Goal: Task Accomplishment & Management: Use online tool/utility

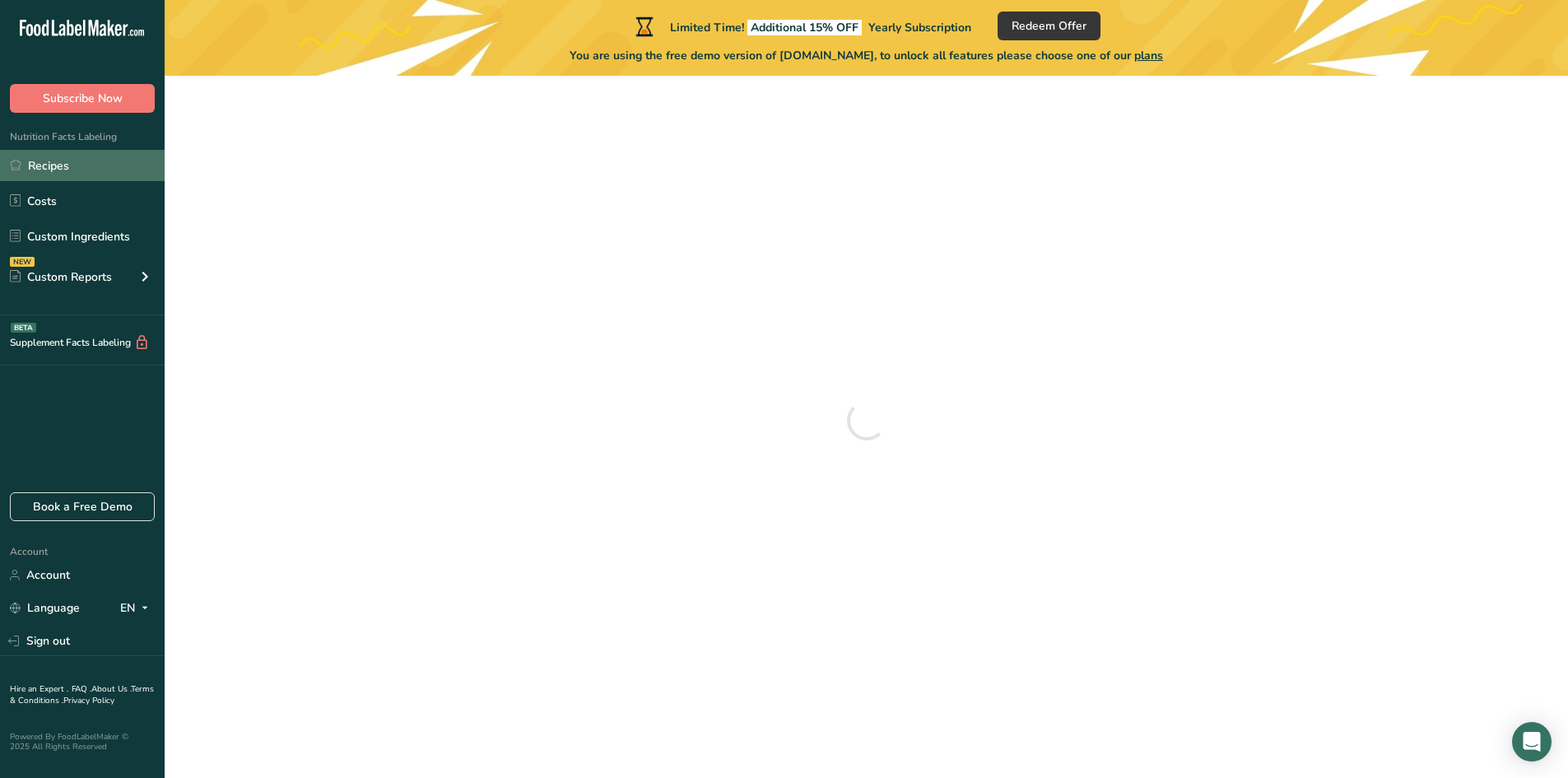
click at [85, 172] on link "Recipes" at bounding box center [82, 164] width 165 height 31
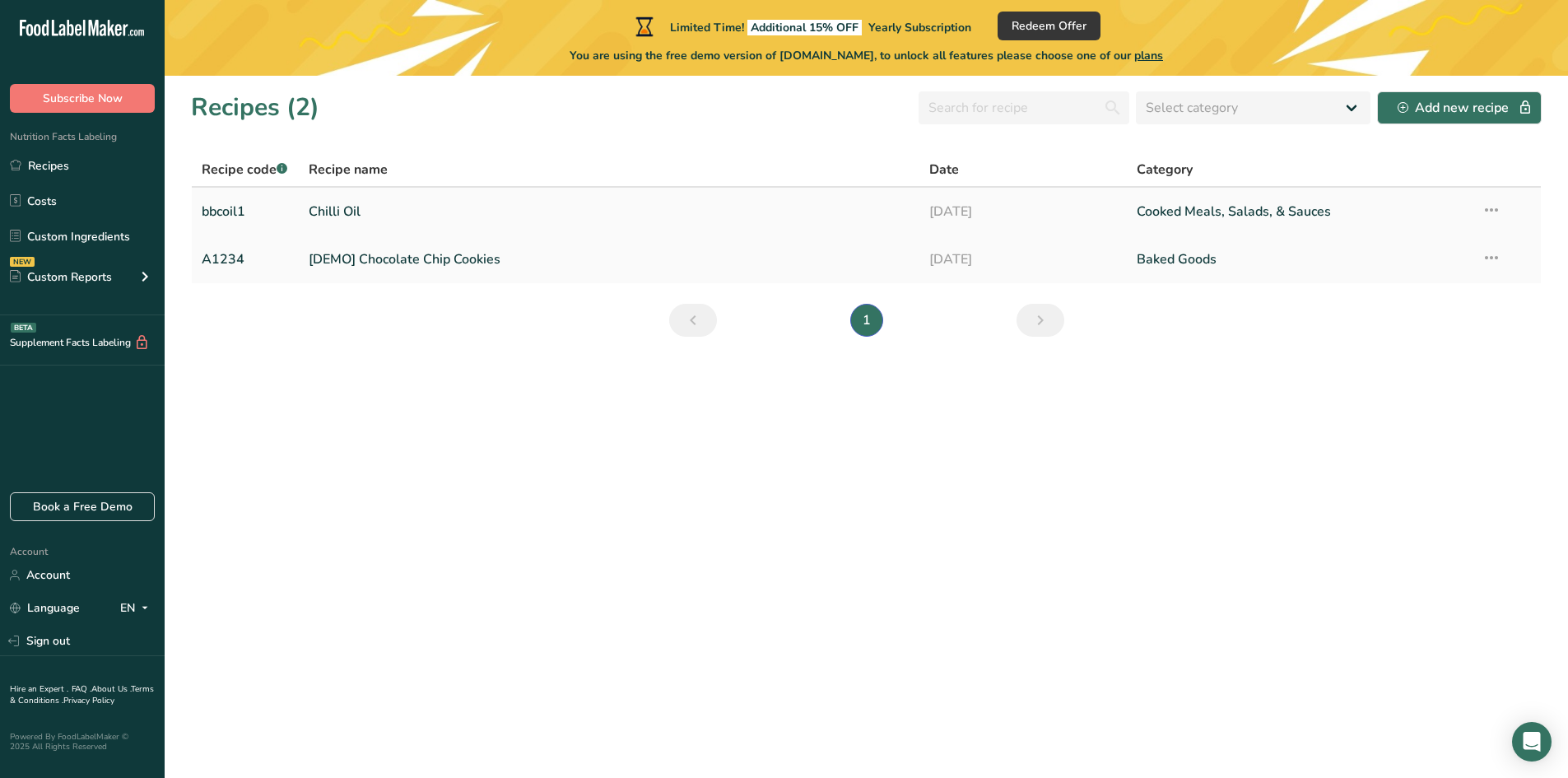
click at [321, 211] on link "Chilli Oil" at bounding box center [609, 211] width 602 height 35
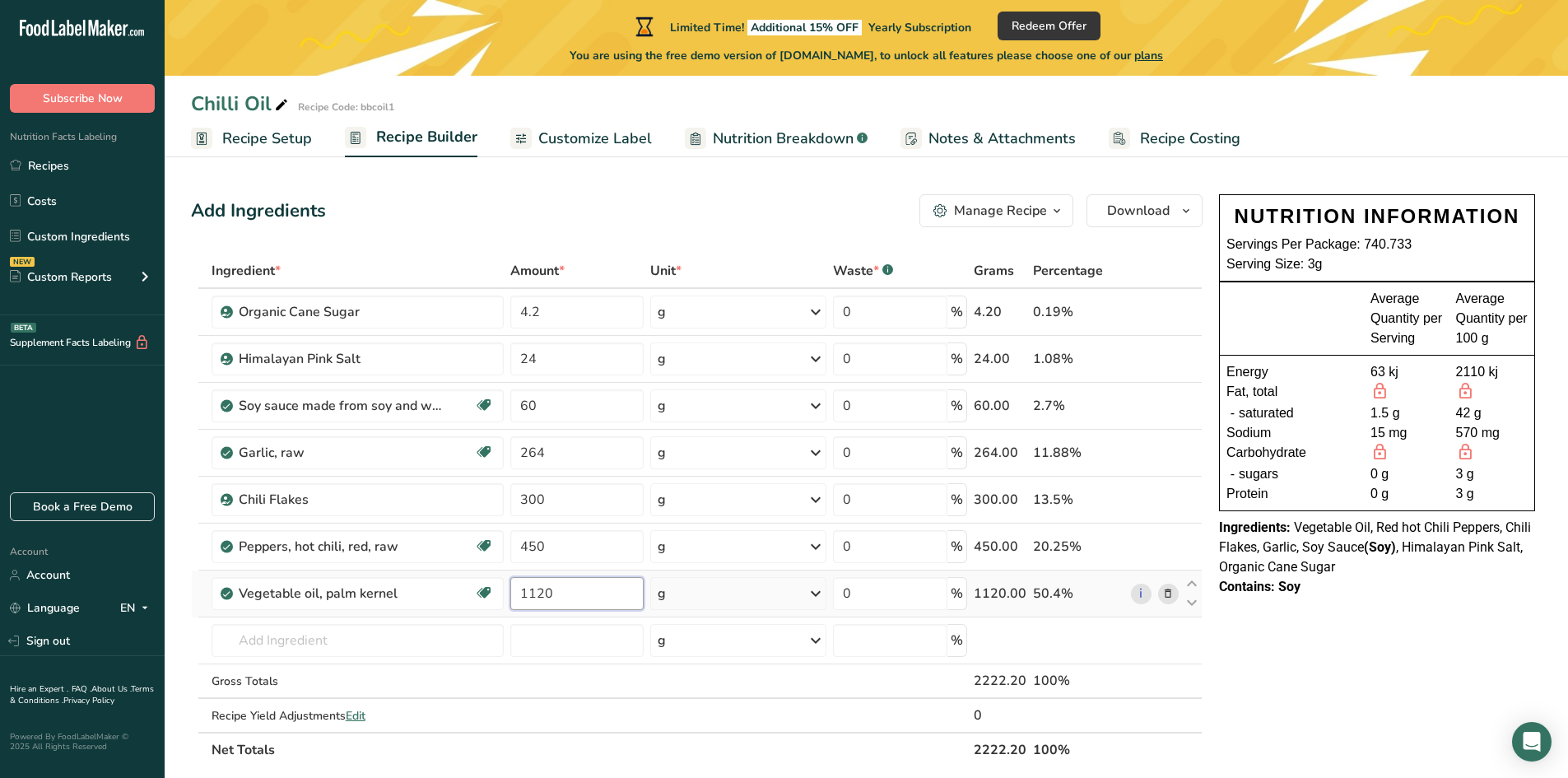
click at [600, 598] on input "1120" at bounding box center [577, 593] width 133 height 33
click at [567, 587] on input "1120" at bounding box center [577, 593] width 133 height 33
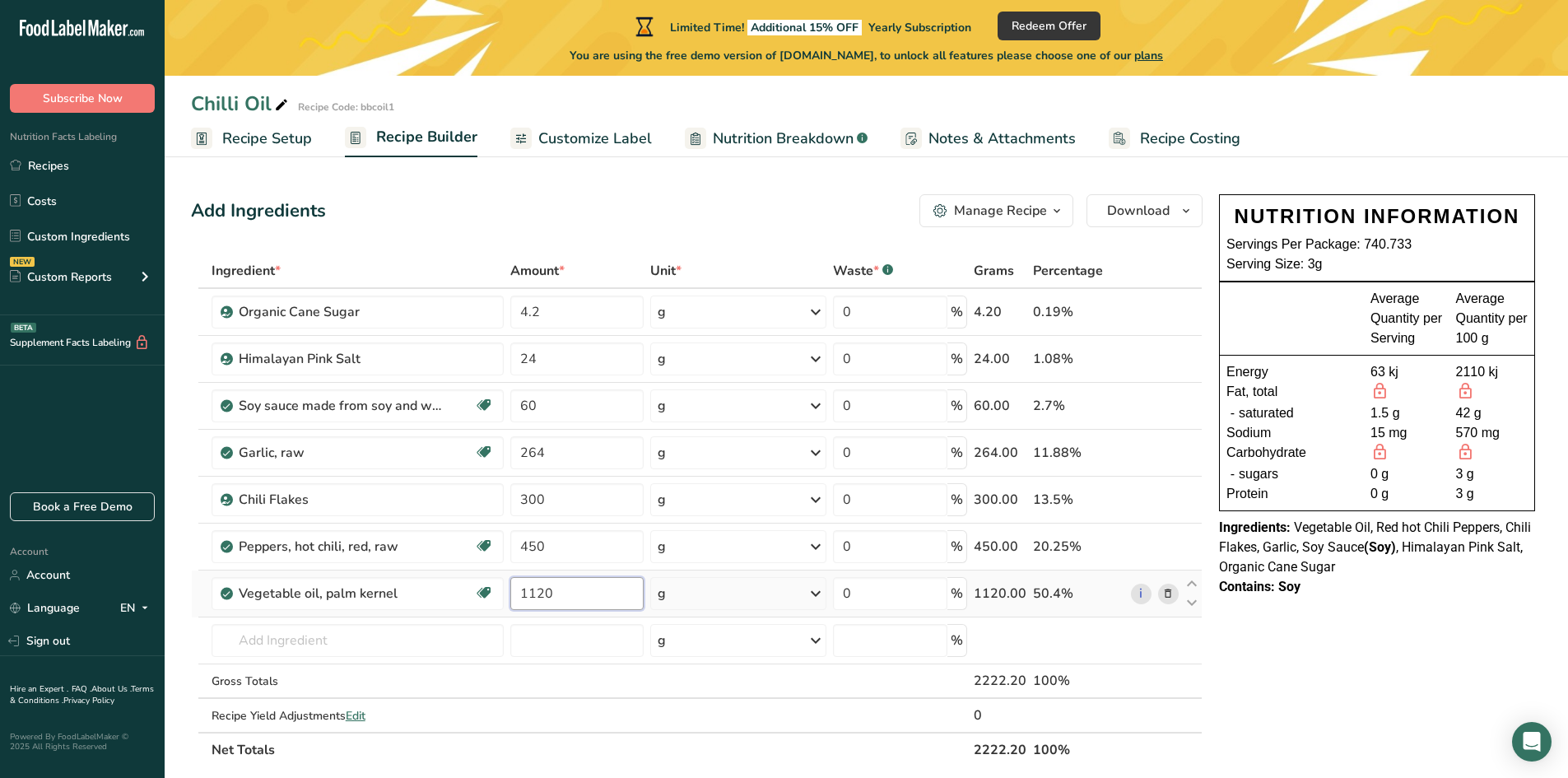
click at [567, 587] on input "1120" at bounding box center [577, 593] width 133 height 33
type input "156.25"
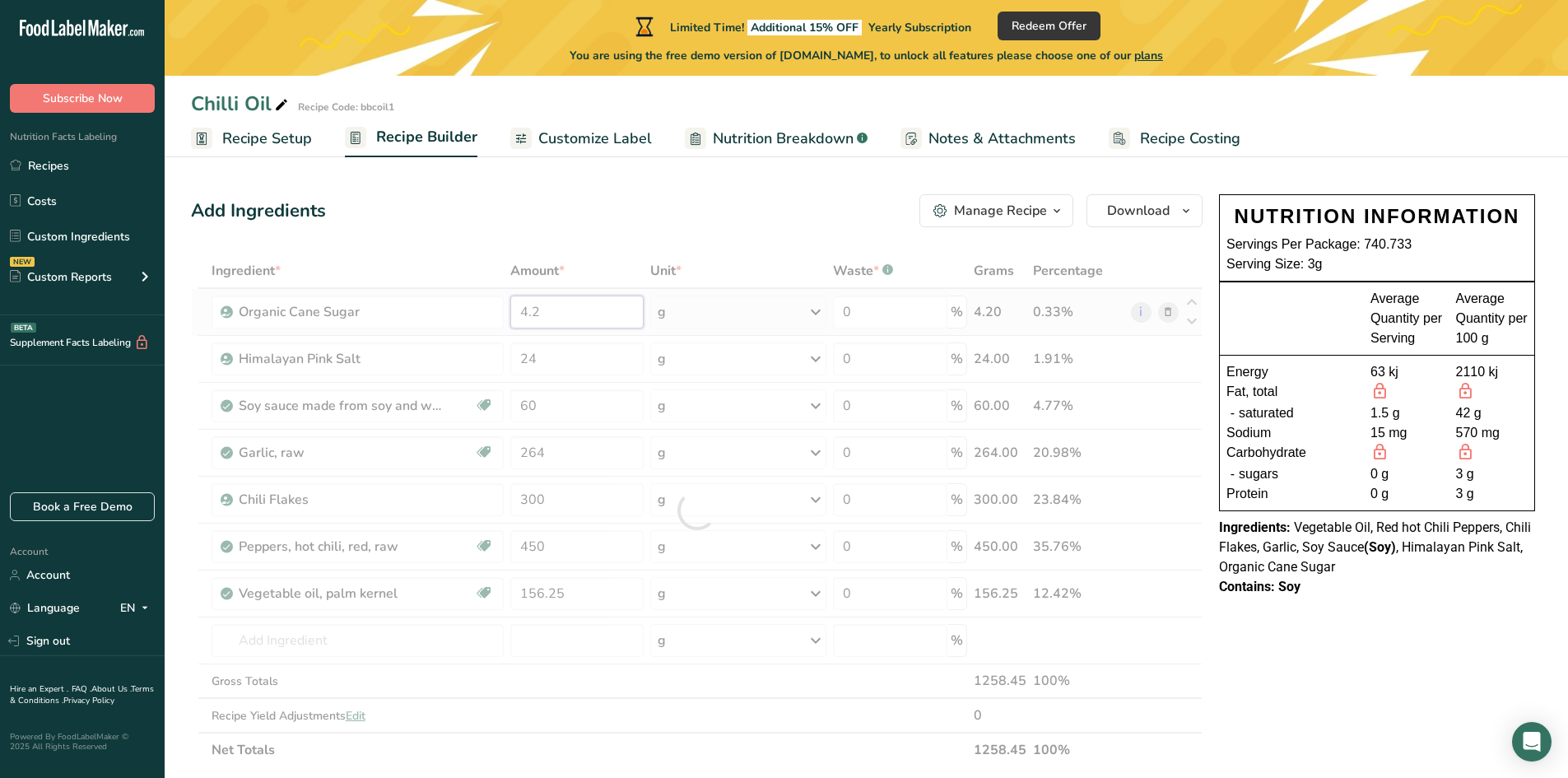
click at [563, 304] on div "Ingredient * Amount * Unit * Waste * .a-a{fill:#347362;}.b-a{fill:#fff;} Grams …" at bounding box center [696, 509] width 1011 height 513
click at [563, 304] on div at bounding box center [696, 509] width 1011 height 513
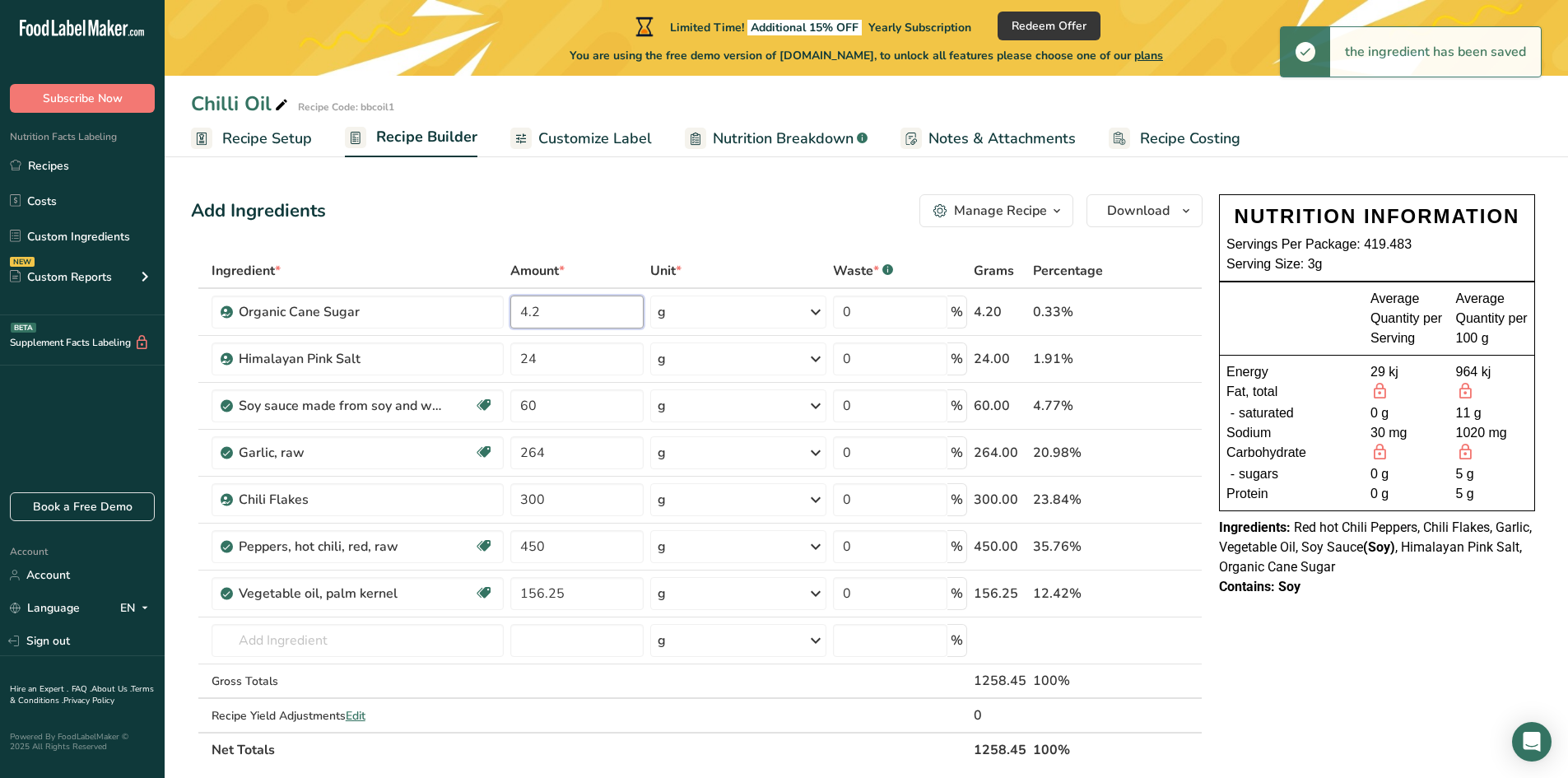
click at [563, 307] on input "4.2" at bounding box center [577, 311] width 133 height 33
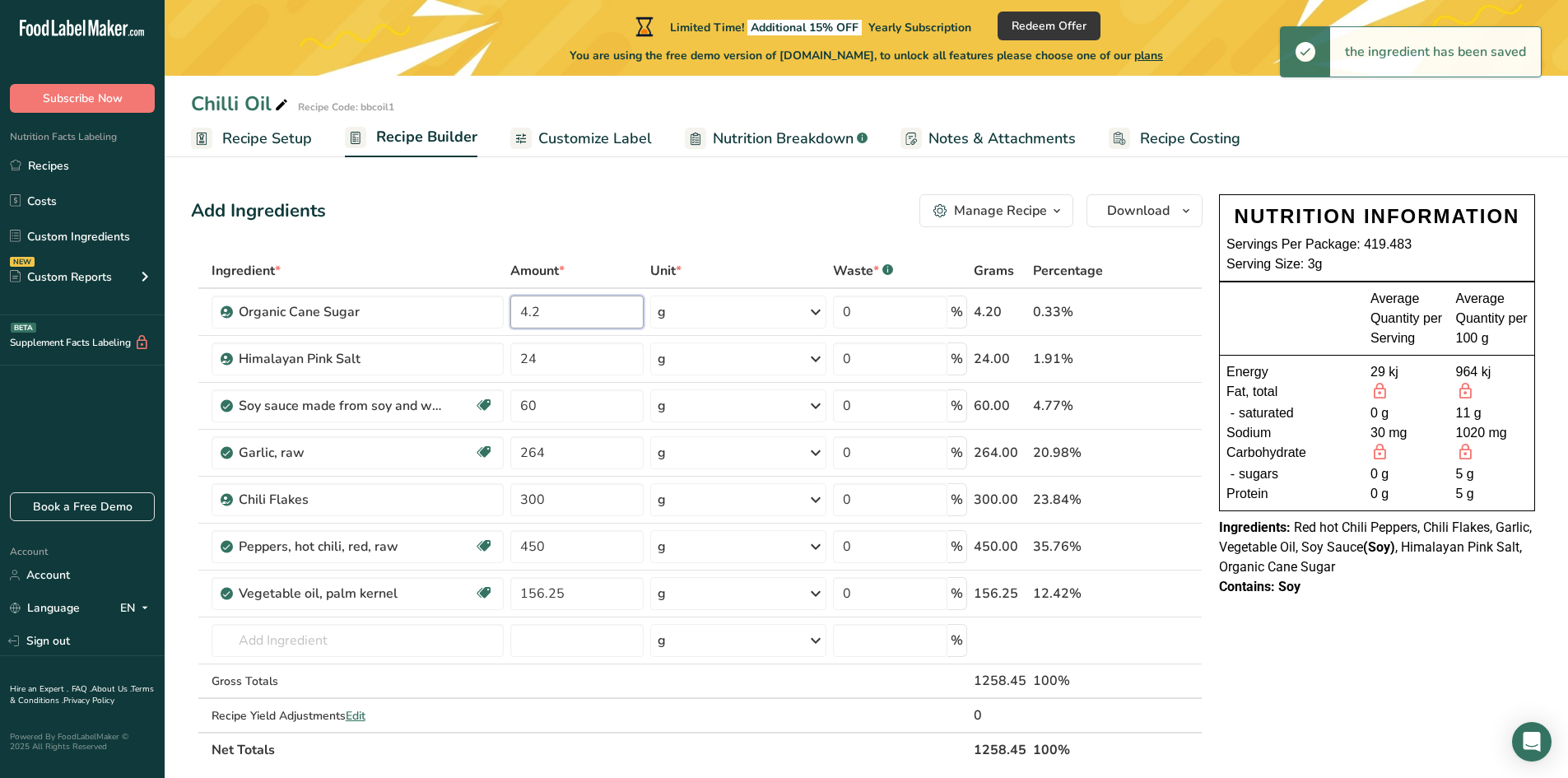
click at [563, 307] on input "4.2" at bounding box center [577, 311] width 133 height 33
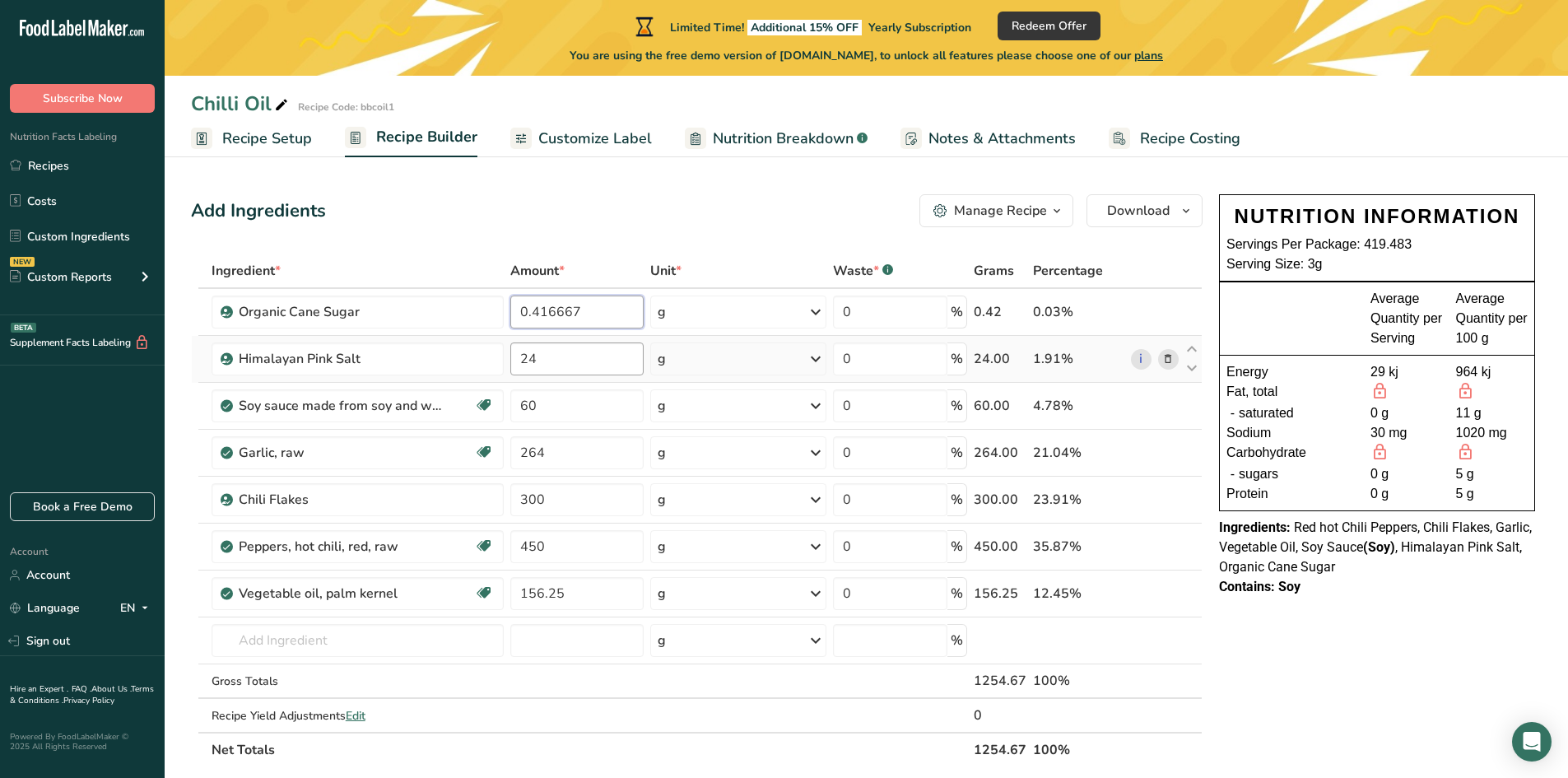
type input "0.416667"
click at [568, 357] on div "Ingredient * Amount * Unit * Waste * .a-a{fill:#347362;}.b-a{fill:#fff;} Grams …" at bounding box center [696, 509] width 1011 height 513
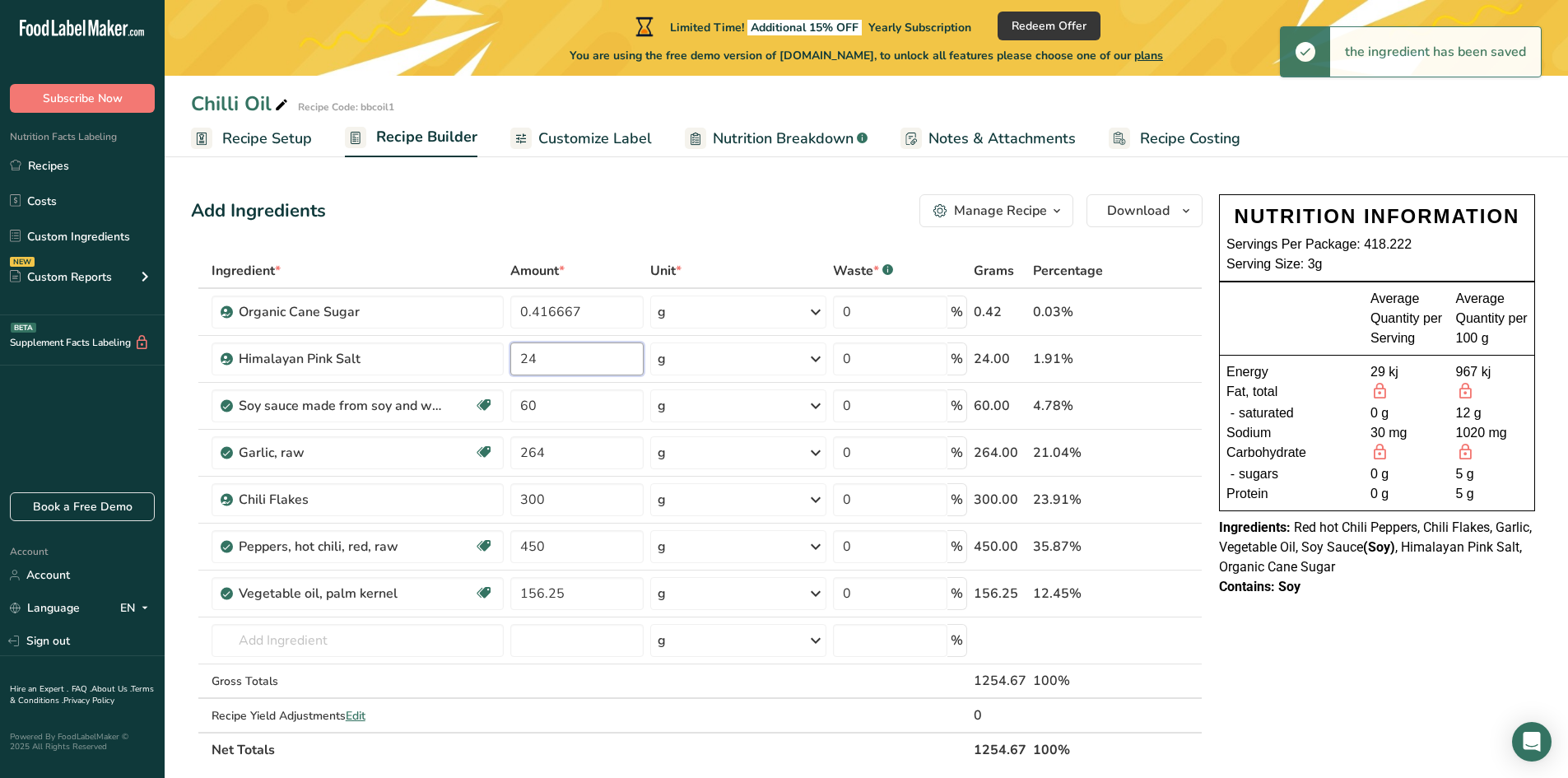
click at [567, 357] on input "24" at bounding box center [577, 358] width 133 height 33
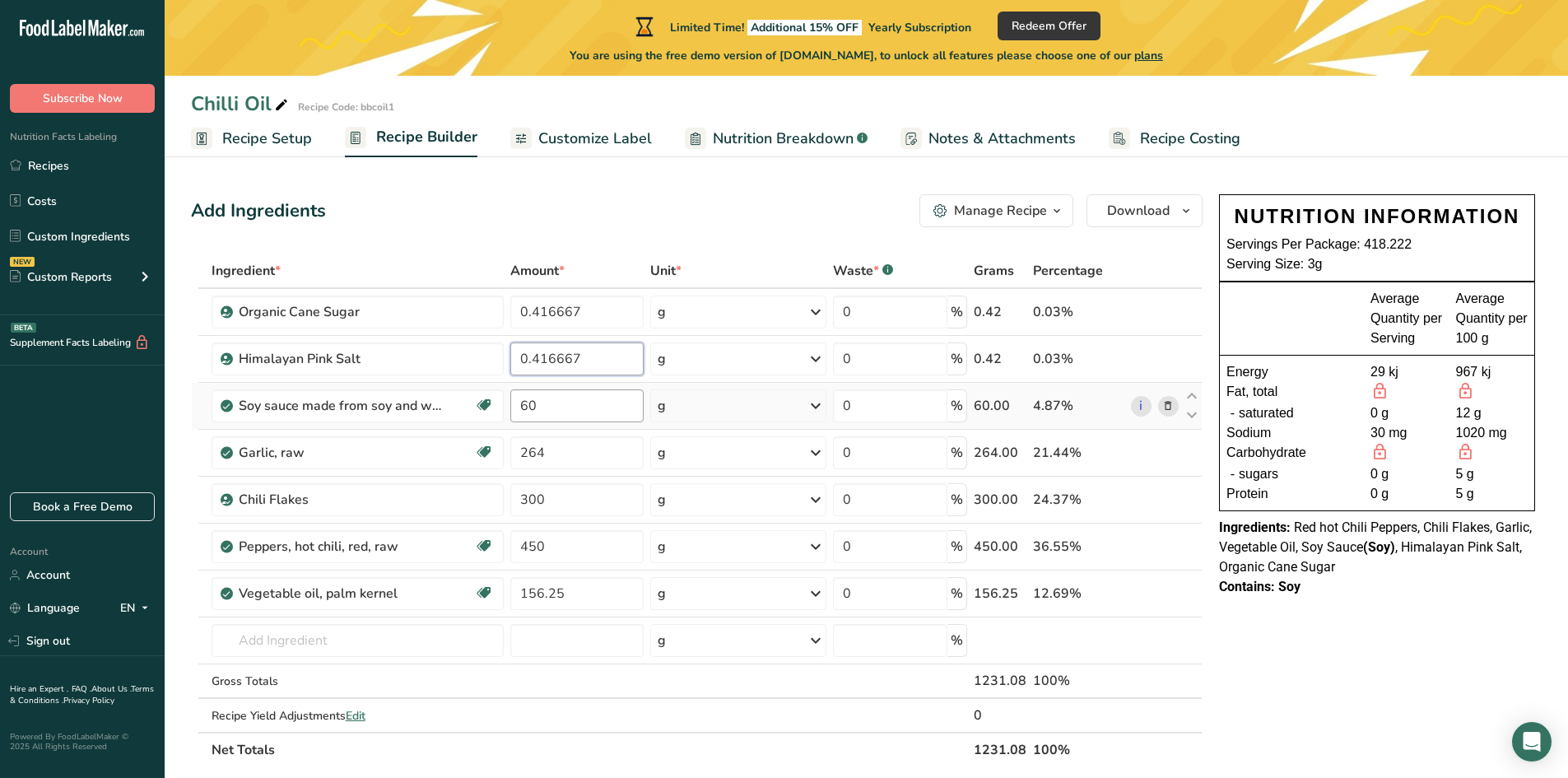
type input "0.416667"
click at [569, 405] on div "Ingredient * Amount * Unit * Waste * .a-a{fill:#347362;}.b-a{fill:#fff;} Grams …" at bounding box center [696, 509] width 1011 height 513
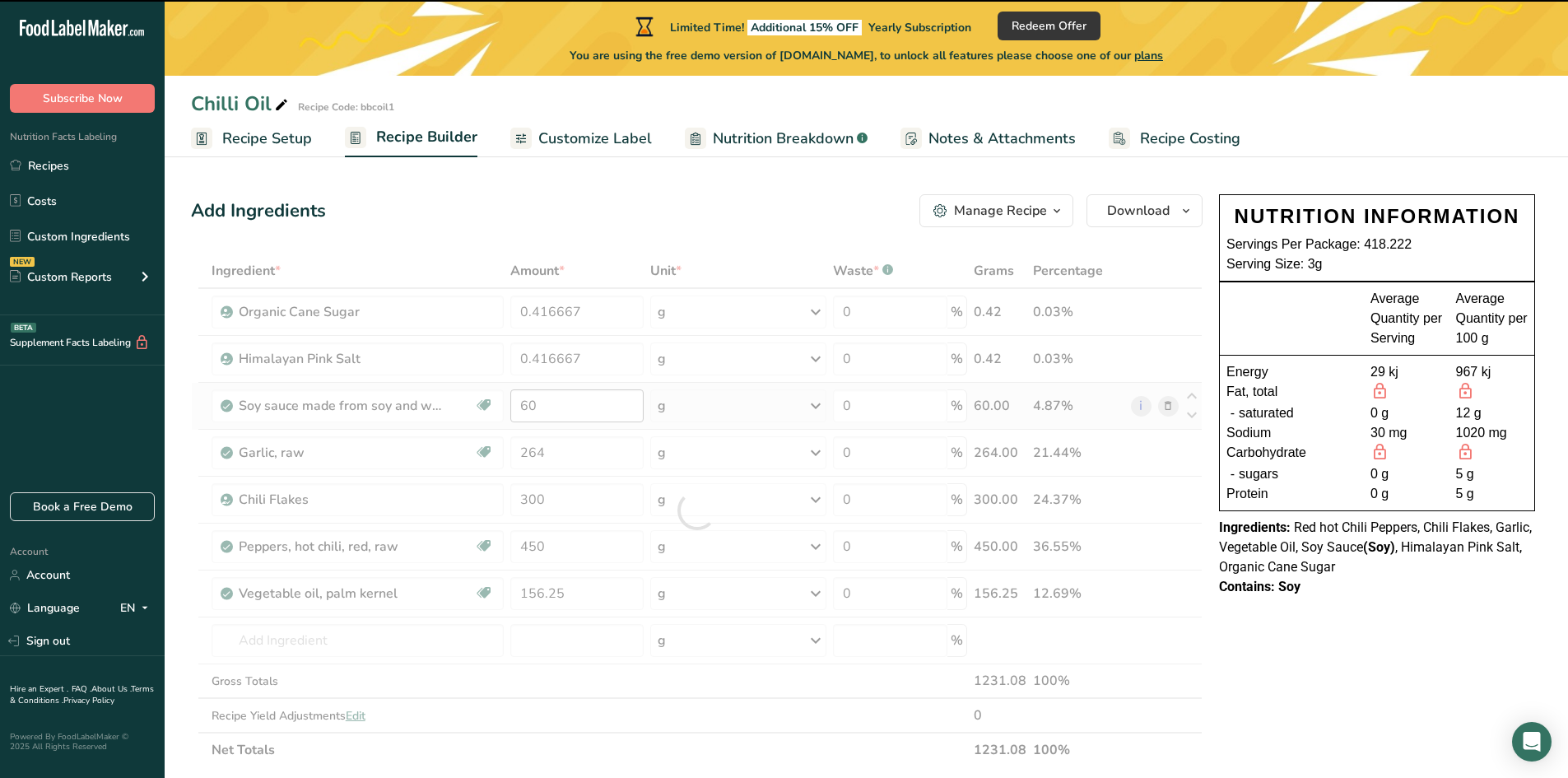
click at [569, 405] on div at bounding box center [696, 509] width 1011 height 513
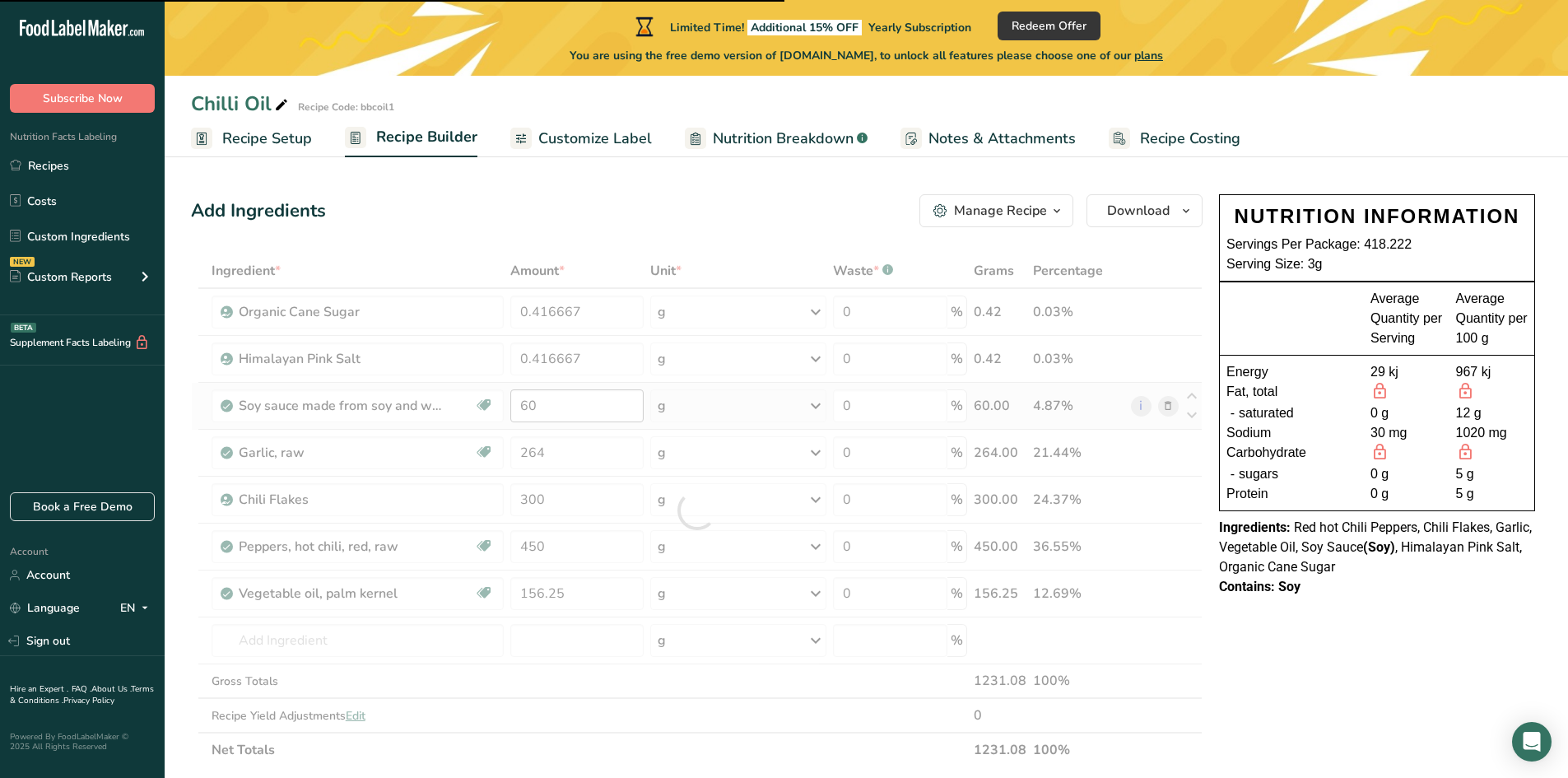
click at [569, 405] on div at bounding box center [696, 509] width 1011 height 513
click at [569, 405] on input "60" at bounding box center [577, 405] width 133 height 33
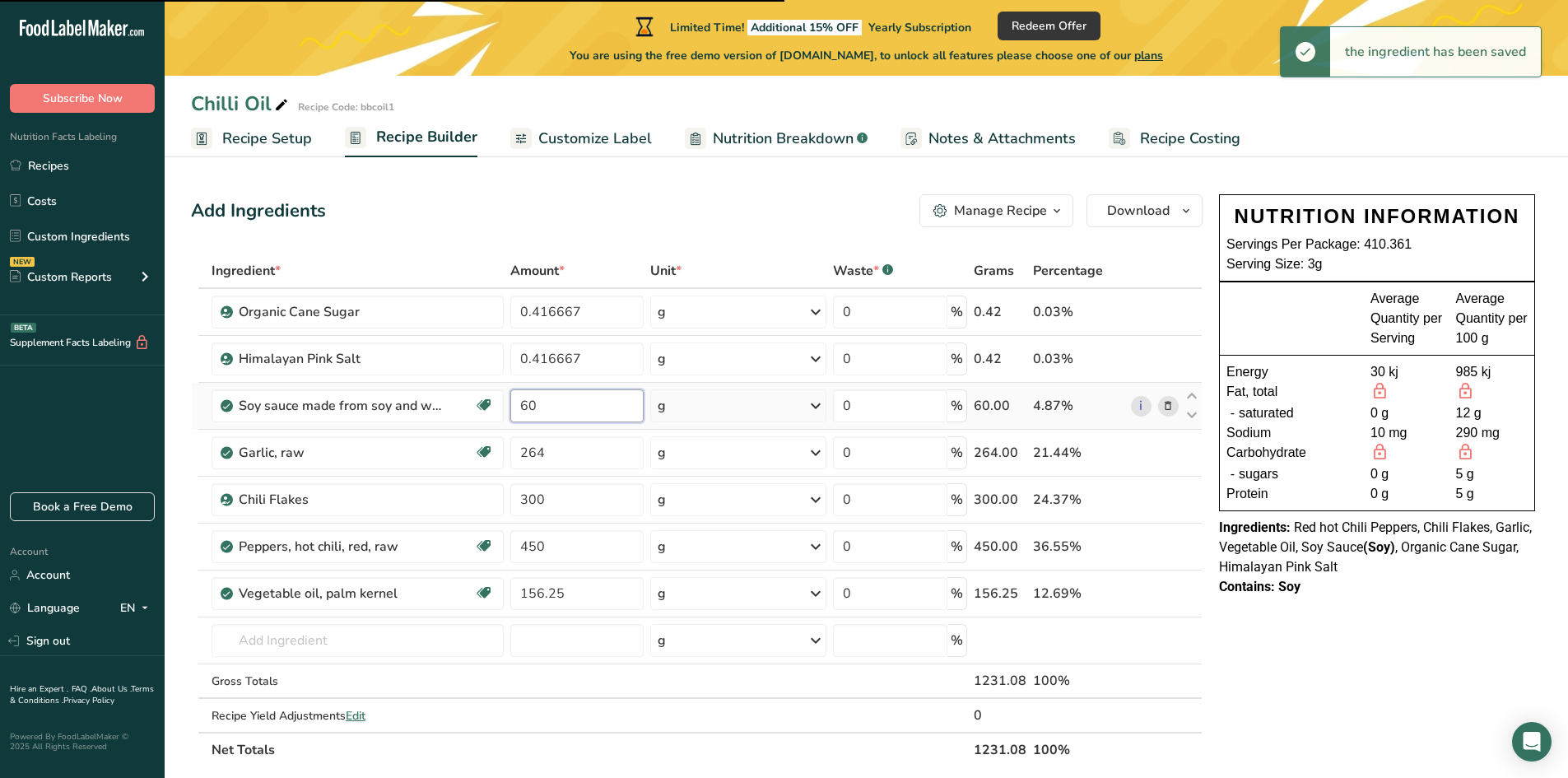
click at [569, 405] on input "60" at bounding box center [577, 405] width 133 height 33
type input "6.6667"
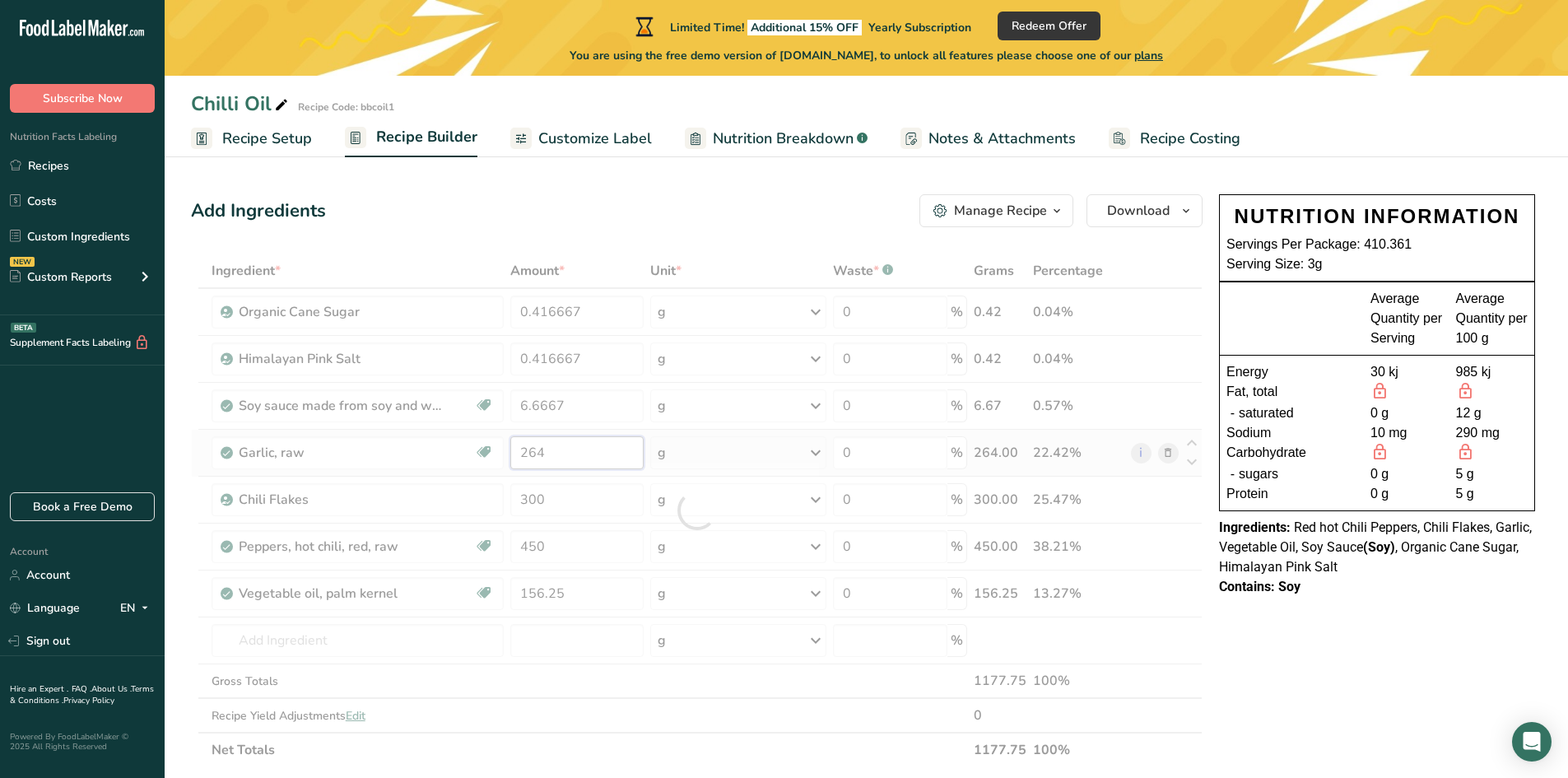
click at [557, 455] on div "Ingredient * Amount * Unit * Waste * .a-a{fill:#347362;}.b-a{fill:#fff;} Grams …" at bounding box center [696, 509] width 1011 height 513
click at [557, 455] on div at bounding box center [696, 509] width 1011 height 513
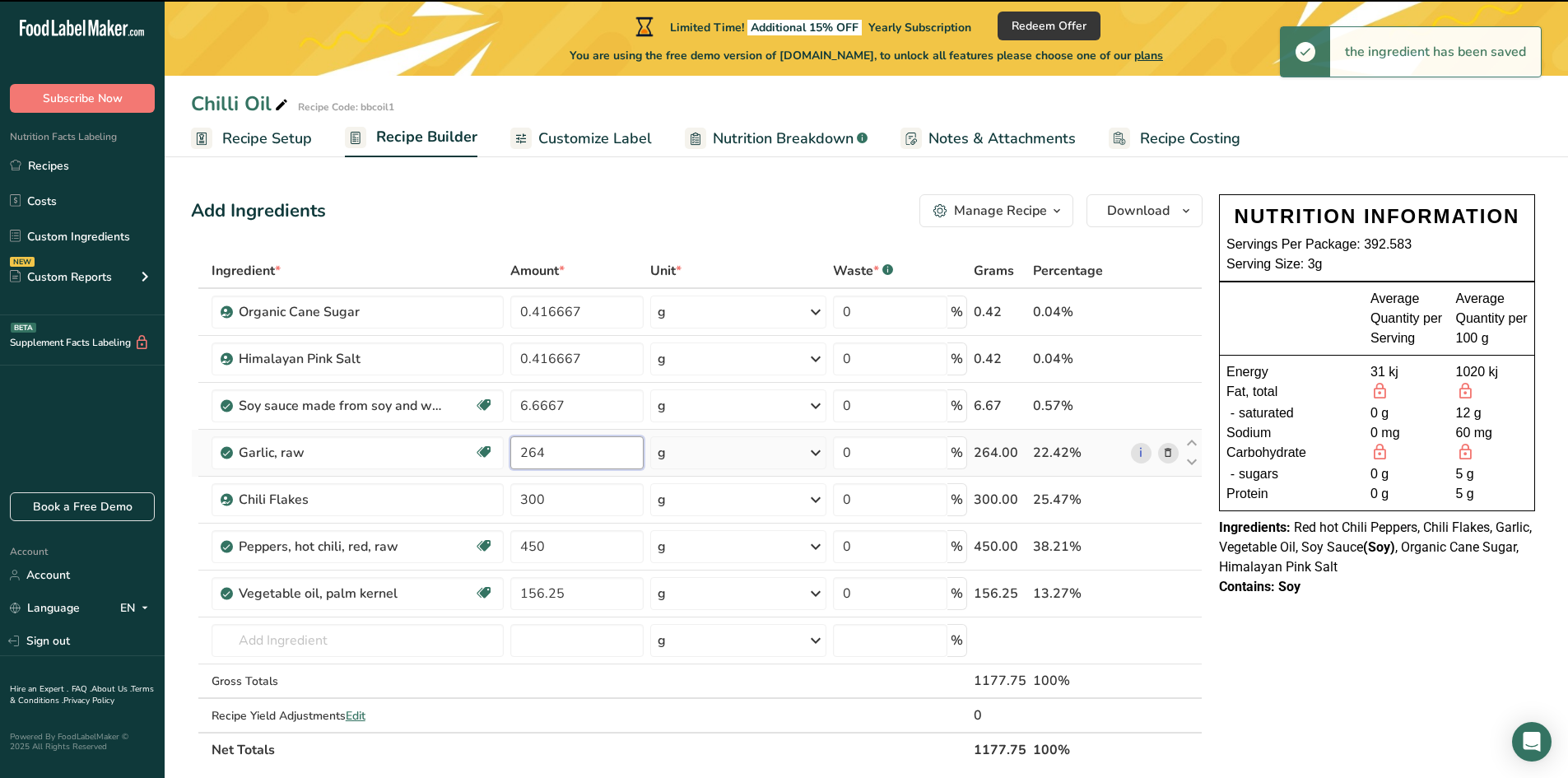
click at [556, 451] on input "264" at bounding box center [577, 452] width 133 height 33
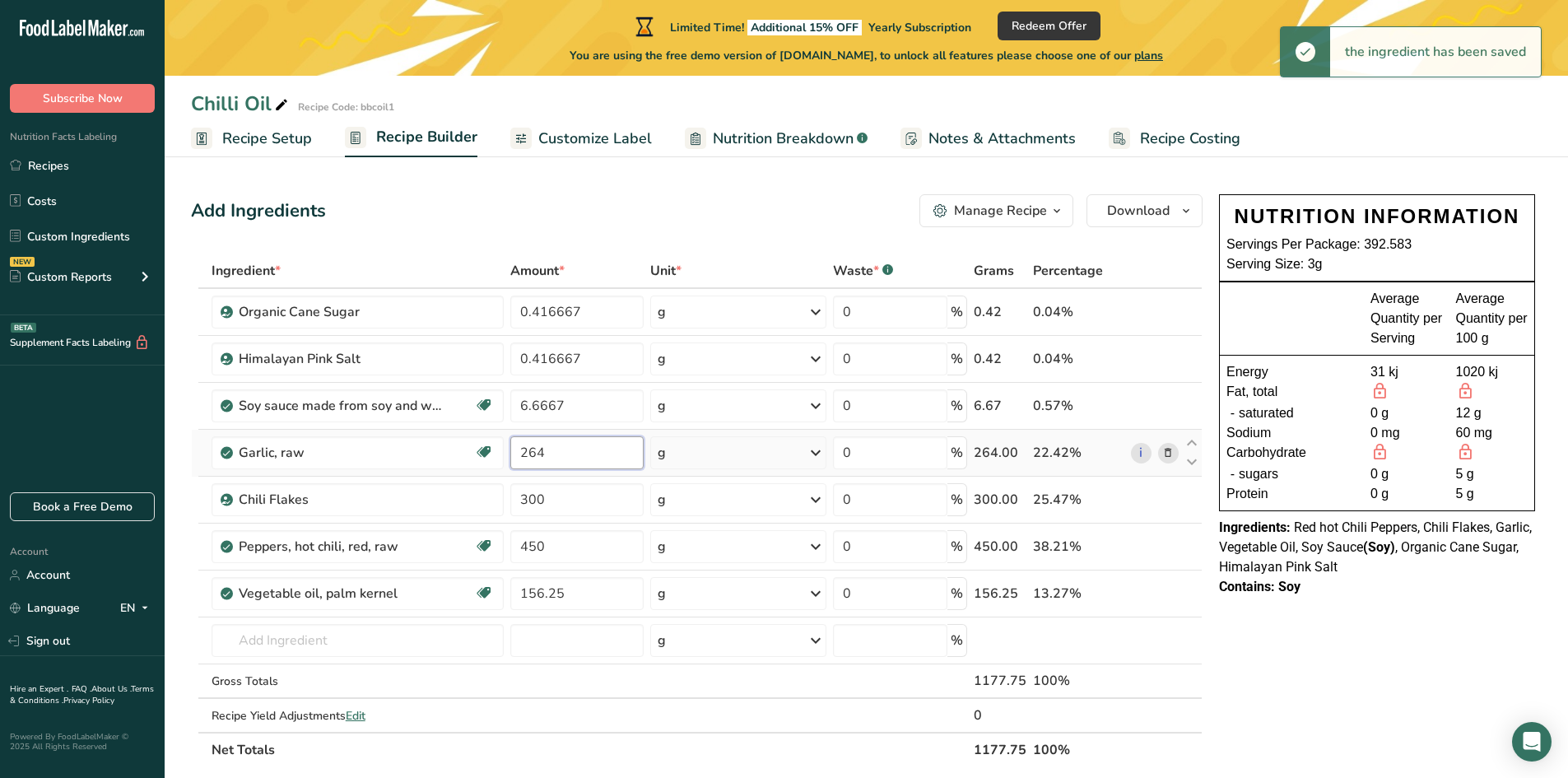
click at [556, 451] on input "264" at bounding box center [577, 452] width 133 height 33
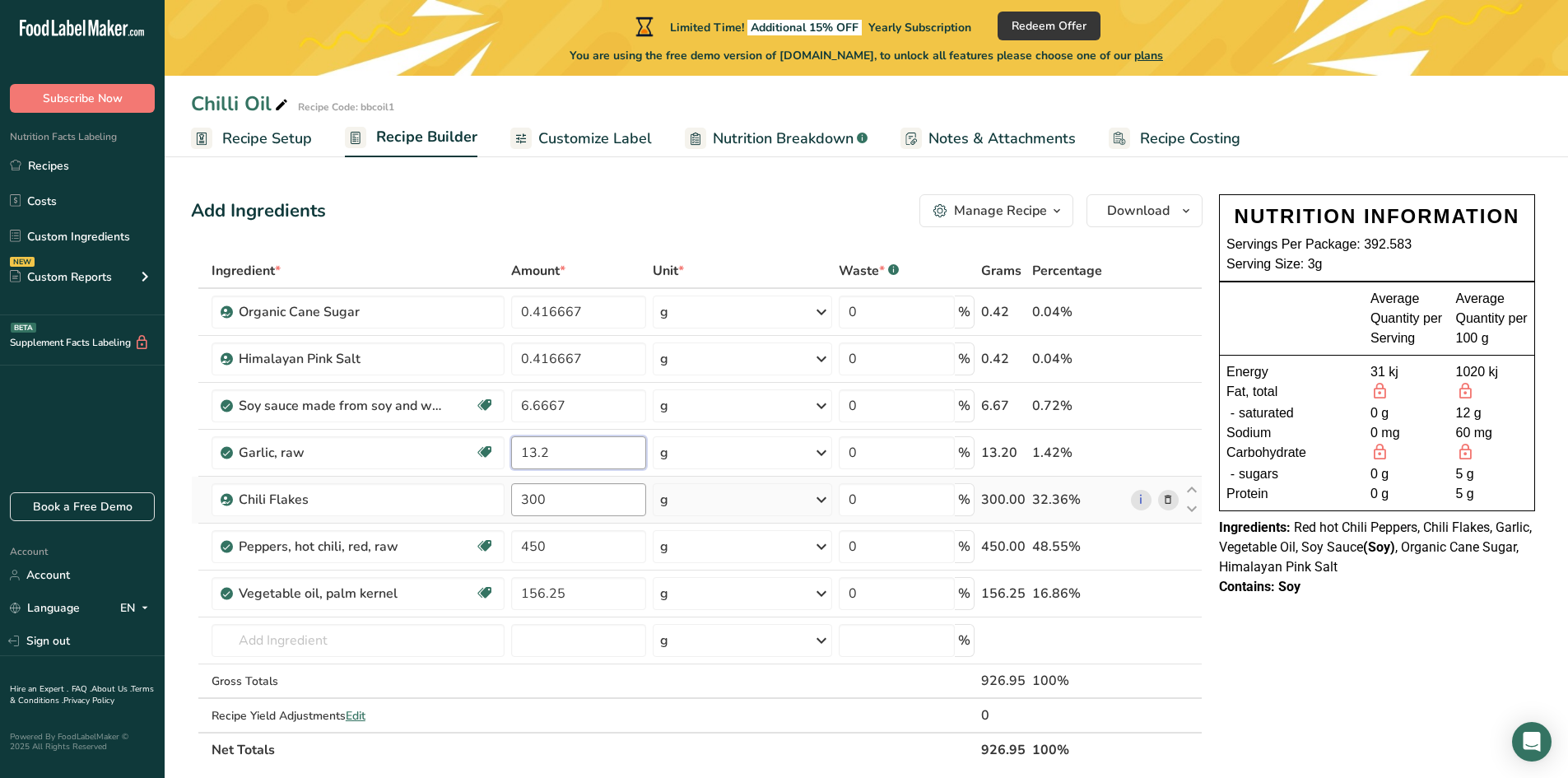
type input "13.2"
click at [559, 494] on div "Ingredient * Amount * Unit * Waste * .a-a{fill:#347362;}.b-a{fill:#fff;} Grams …" at bounding box center [696, 509] width 1011 height 513
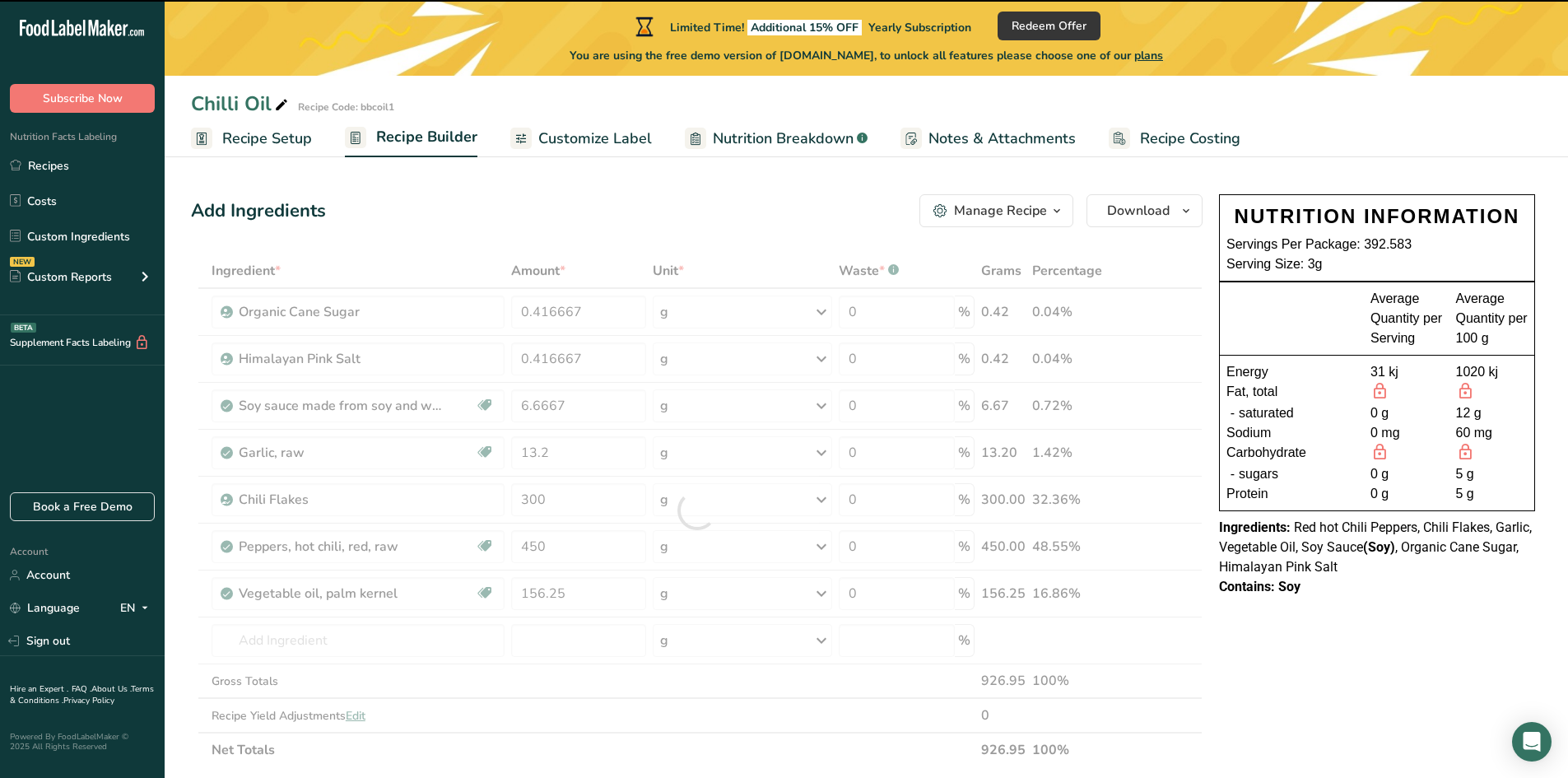
click at [551, 497] on div at bounding box center [696, 509] width 1011 height 513
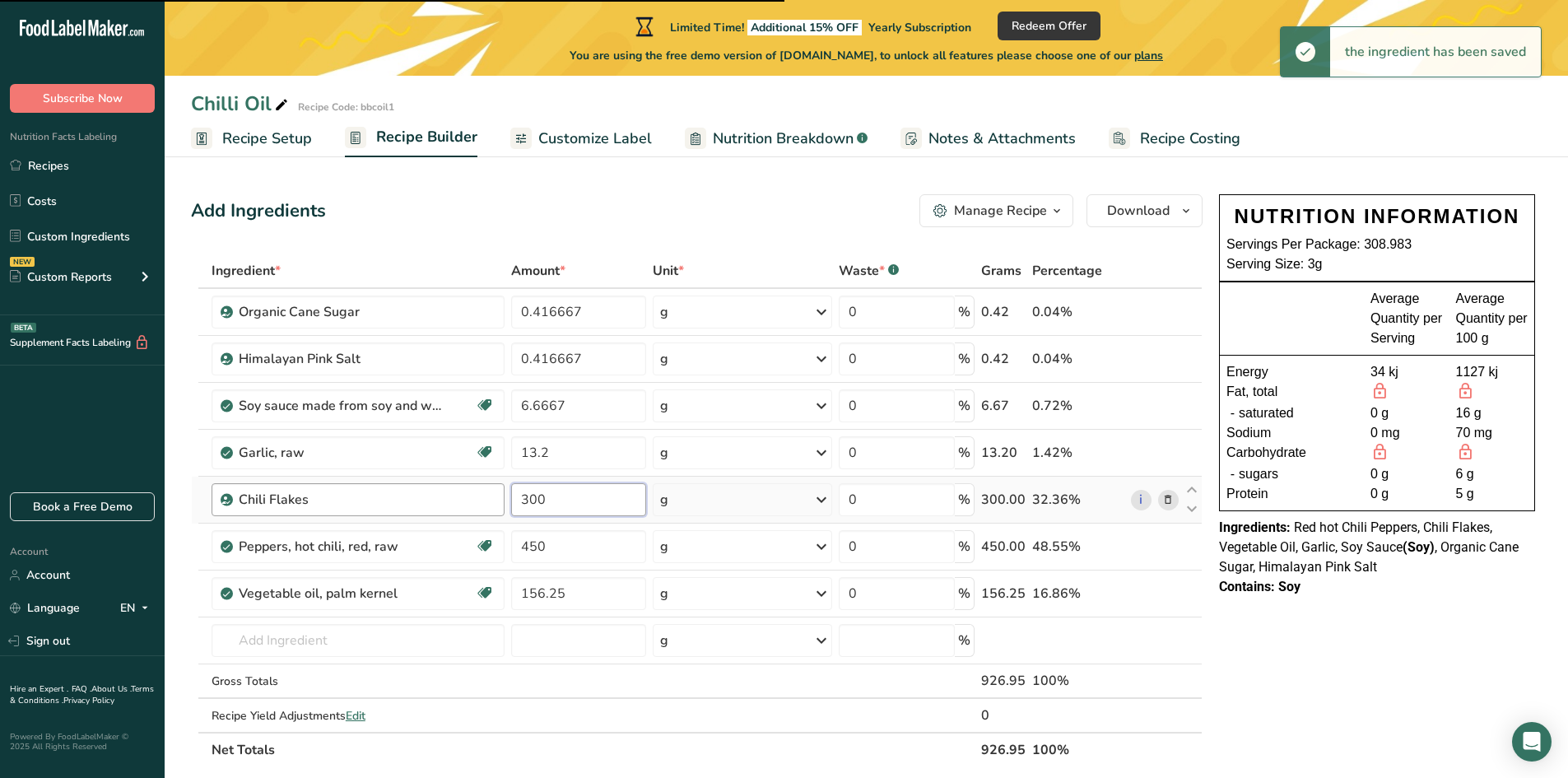
drag, startPoint x: 547, startPoint y: 499, endPoint x: 490, endPoint y: 500, distance: 57.0
click at [490, 500] on tr "Chili Flakes 300 g Weight Units g kg mg See more Volume Units l Volume units re…" at bounding box center [697, 500] width 1010 height 47
type input "7.5"
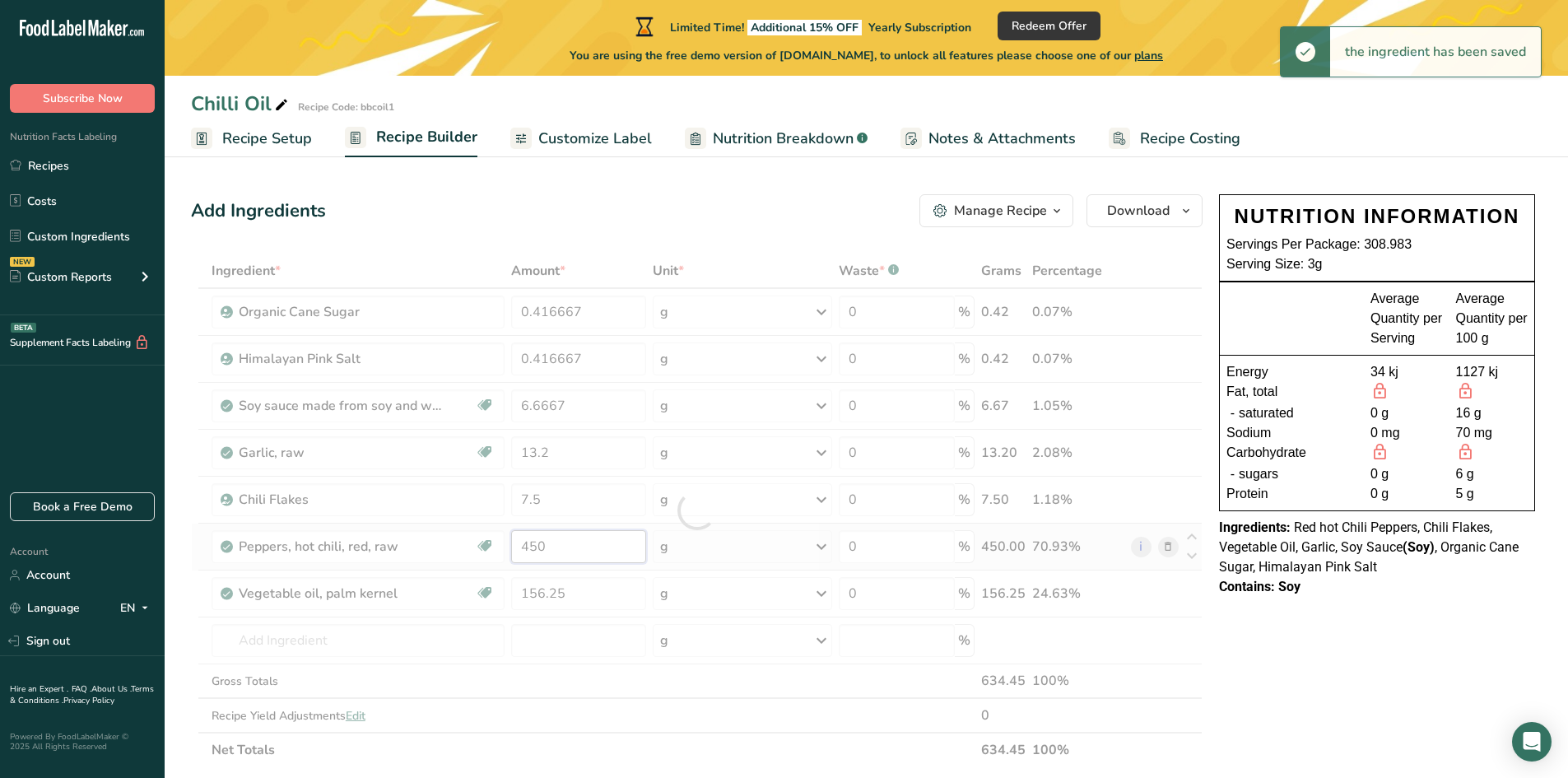
click at [556, 545] on div "Ingredient * Amount * Unit * Waste * .a-a{fill:#347362;}.b-a{fill:#fff;} Grams …" at bounding box center [696, 509] width 1011 height 513
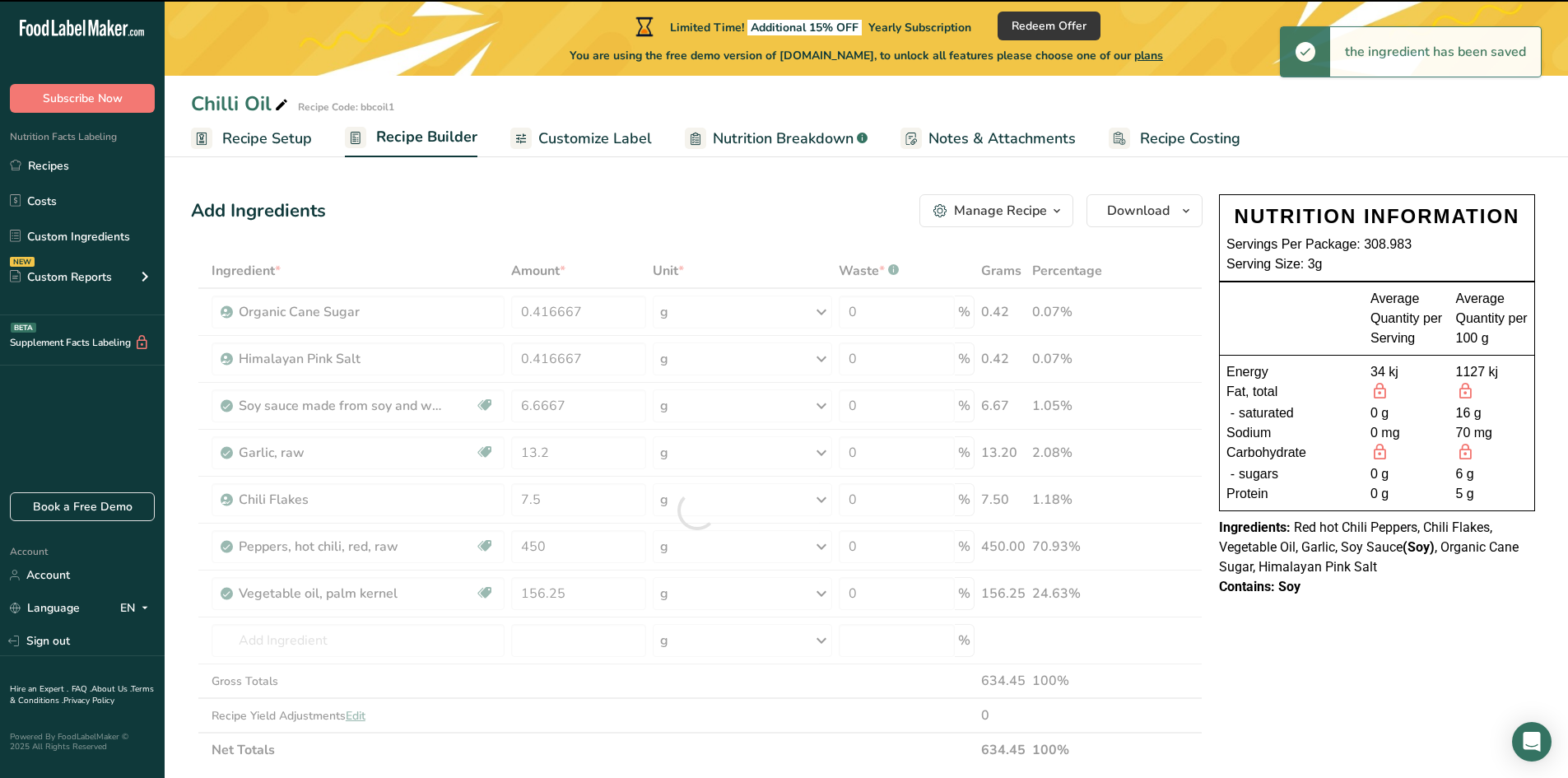
click at [548, 546] on div at bounding box center [696, 509] width 1011 height 513
click at [548, 546] on input "450" at bounding box center [579, 546] width 136 height 33
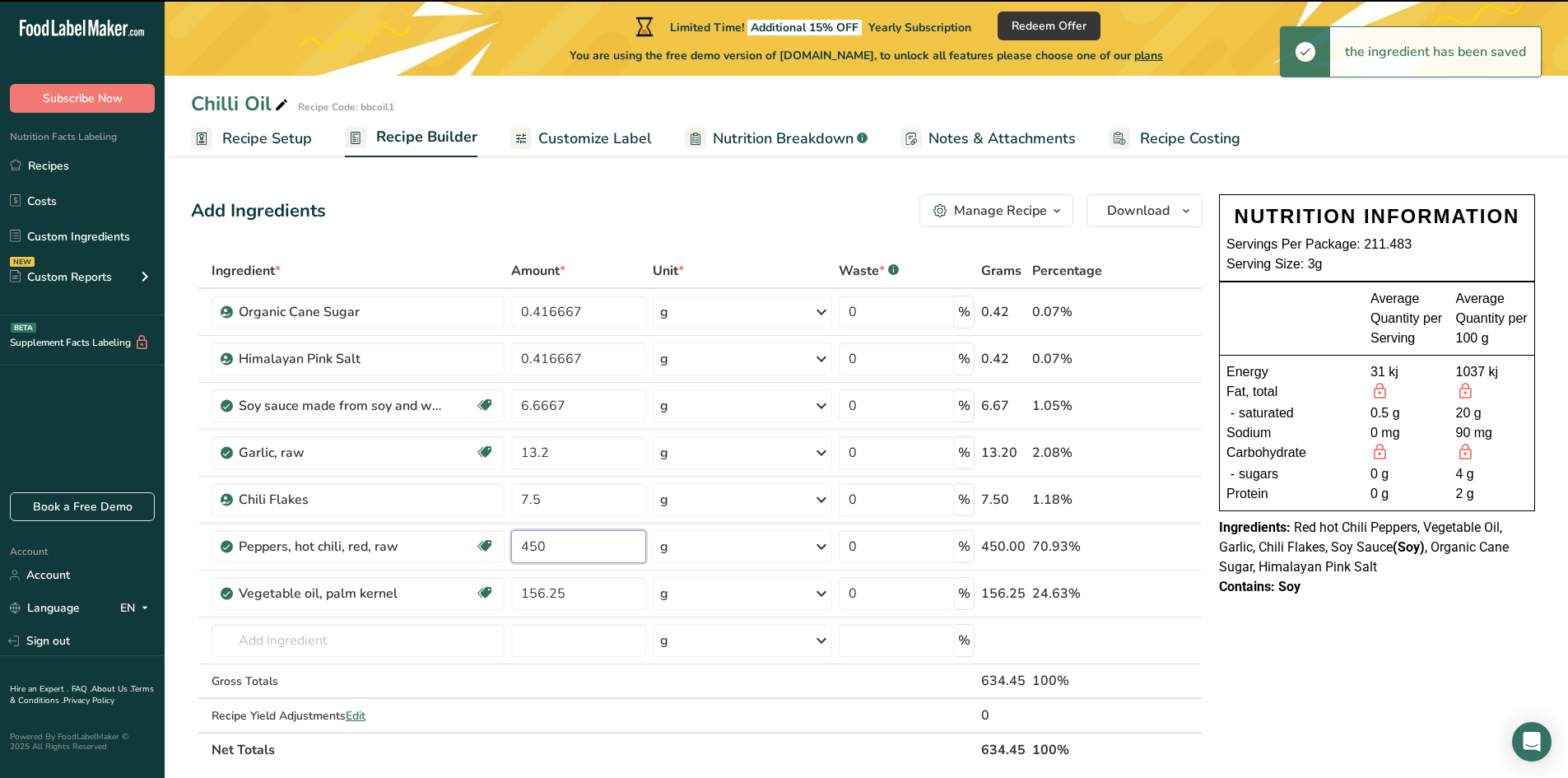
click at [548, 546] on input "450" at bounding box center [579, 546] width 136 height 33
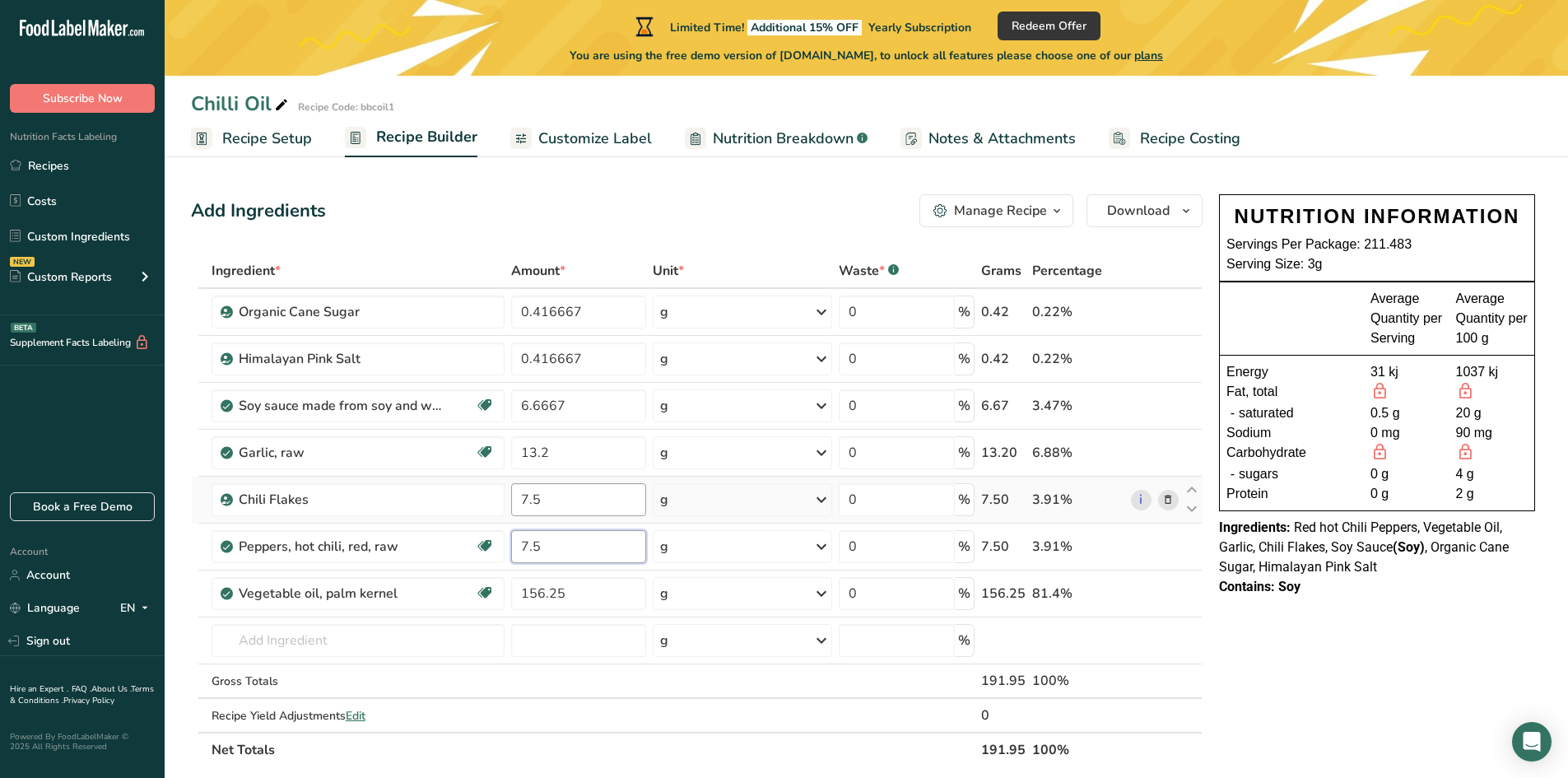
type input "7.5"
click at [555, 502] on div "Ingredient * Amount * Unit * Waste * .a-a{fill:#347362;}.b-a{fill:#fff;} Grams …" at bounding box center [696, 509] width 1011 height 513
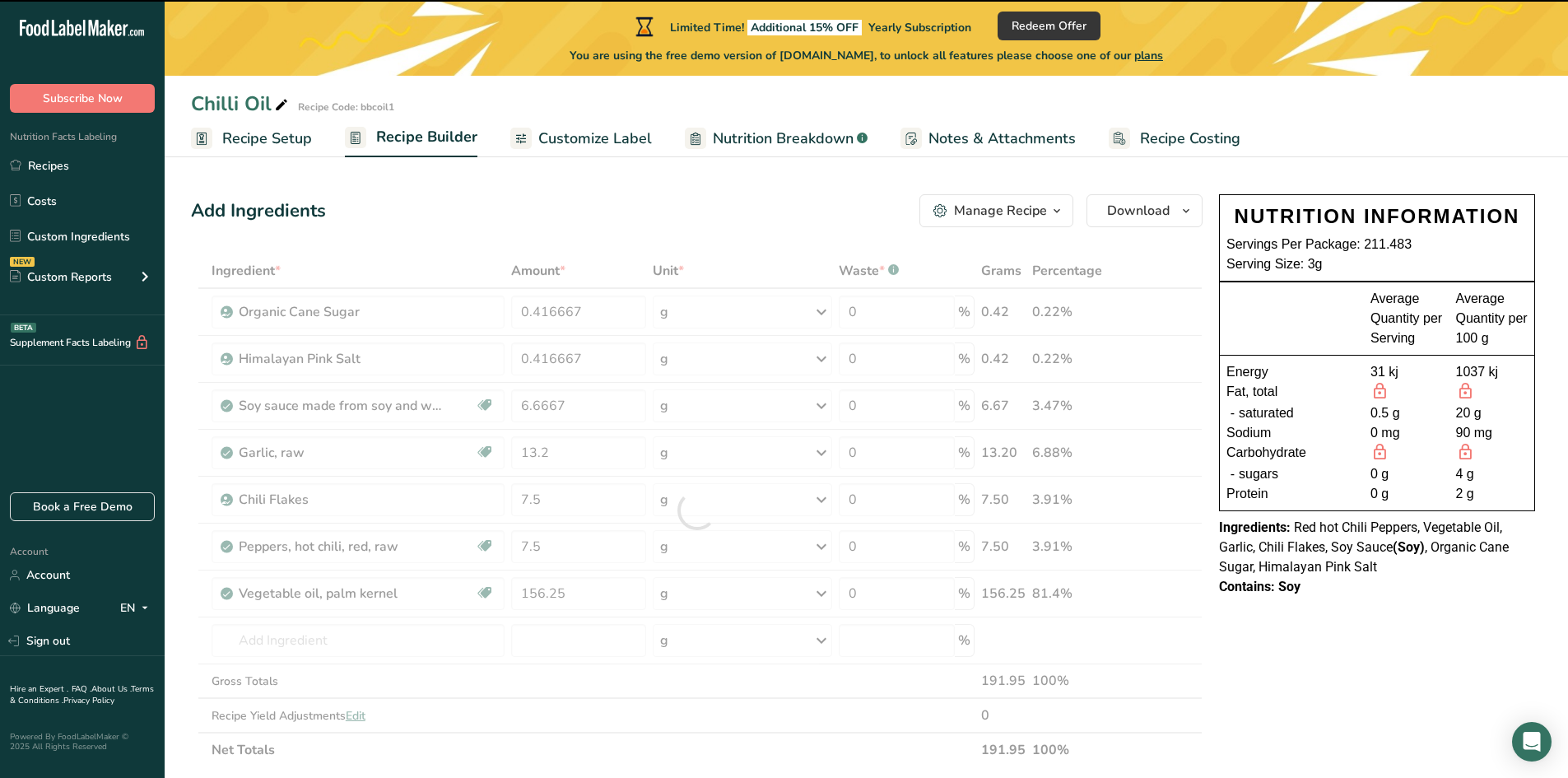
click at [553, 499] on div at bounding box center [696, 509] width 1011 height 513
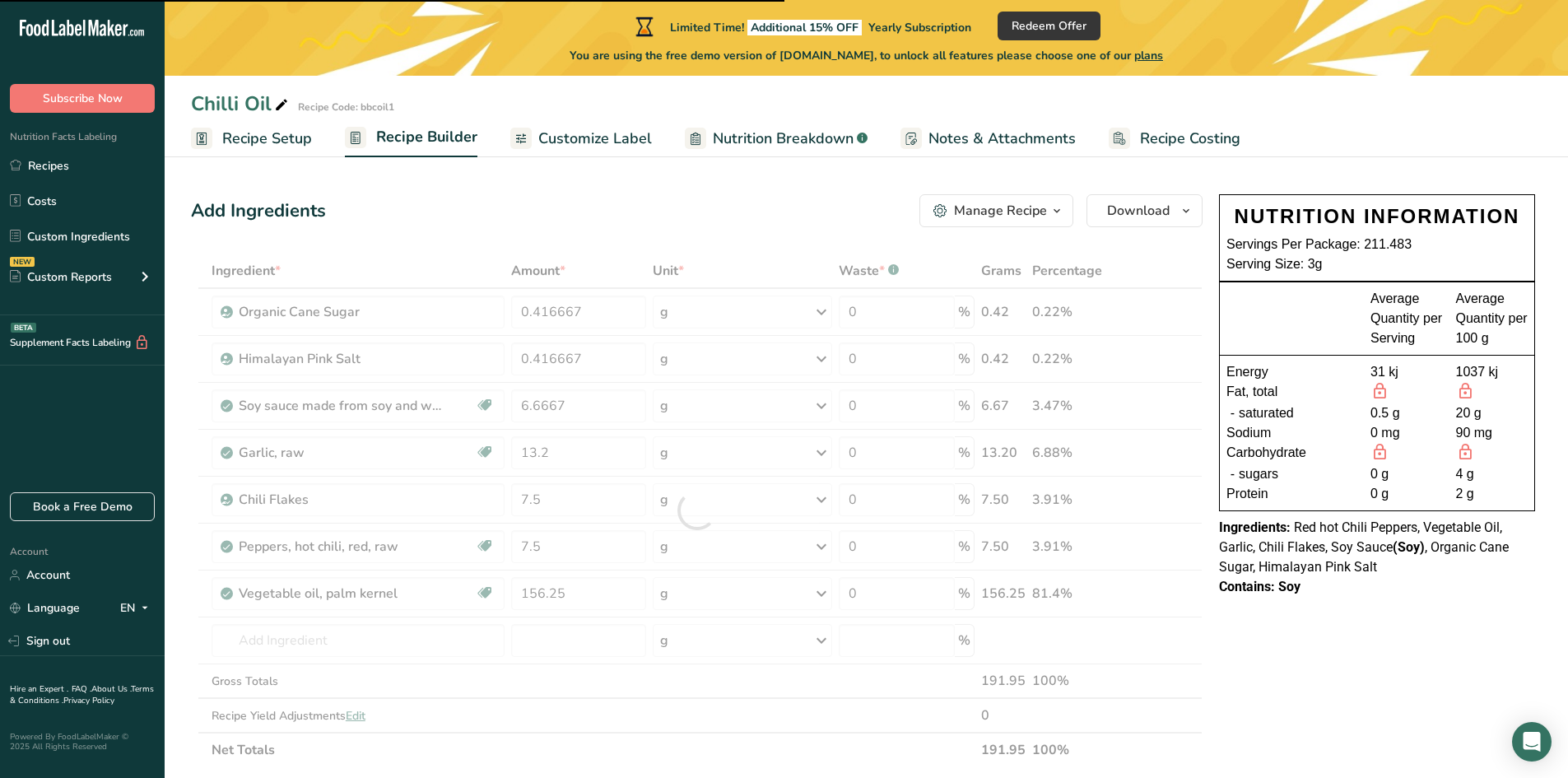
click at [553, 499] on div at bounding box center [696, 509] width 1011 height 513
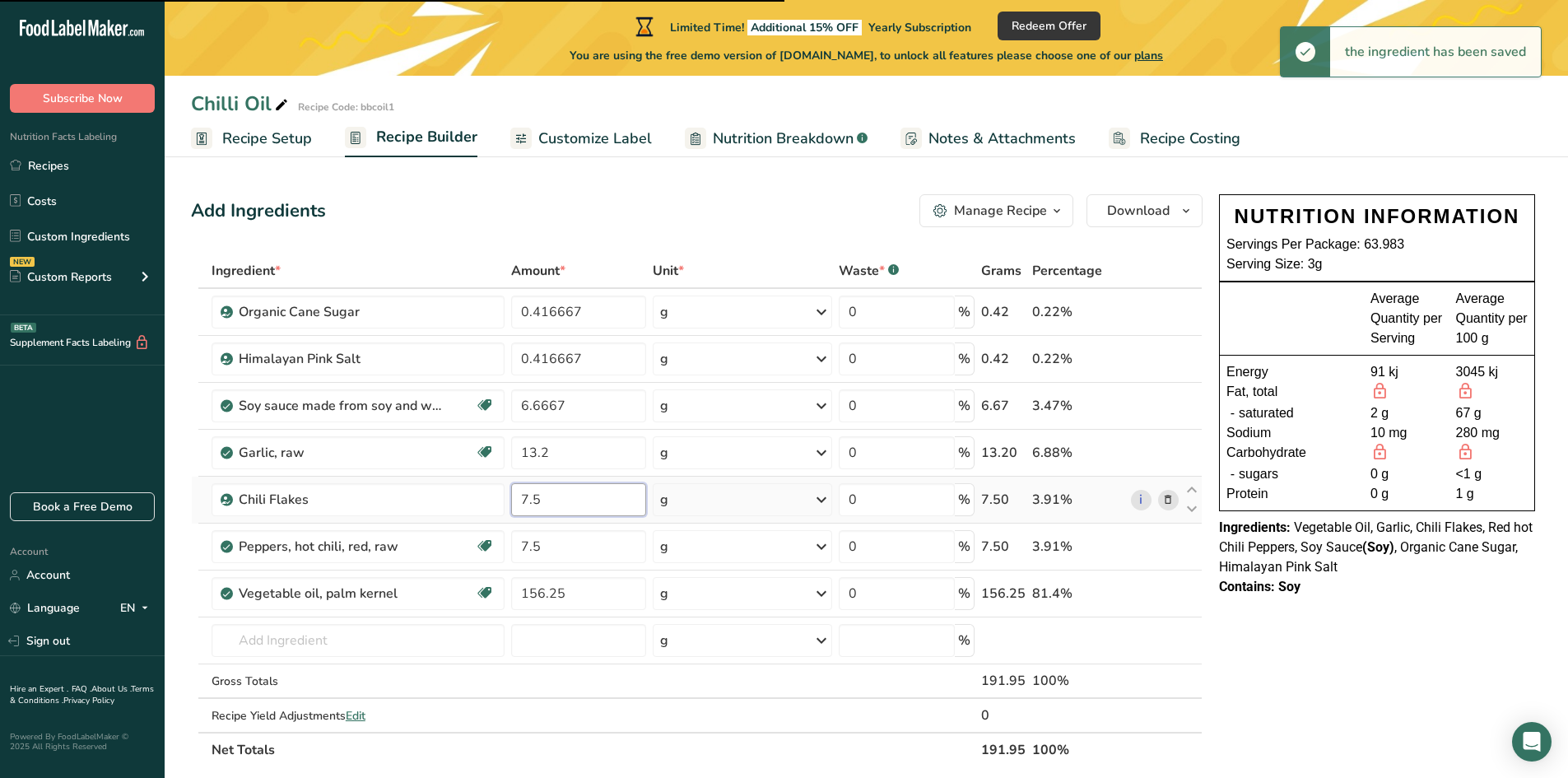
click at [540, 499] on input "7.5" at bounding box center [579, 499] width 136 height 33
type input "25"
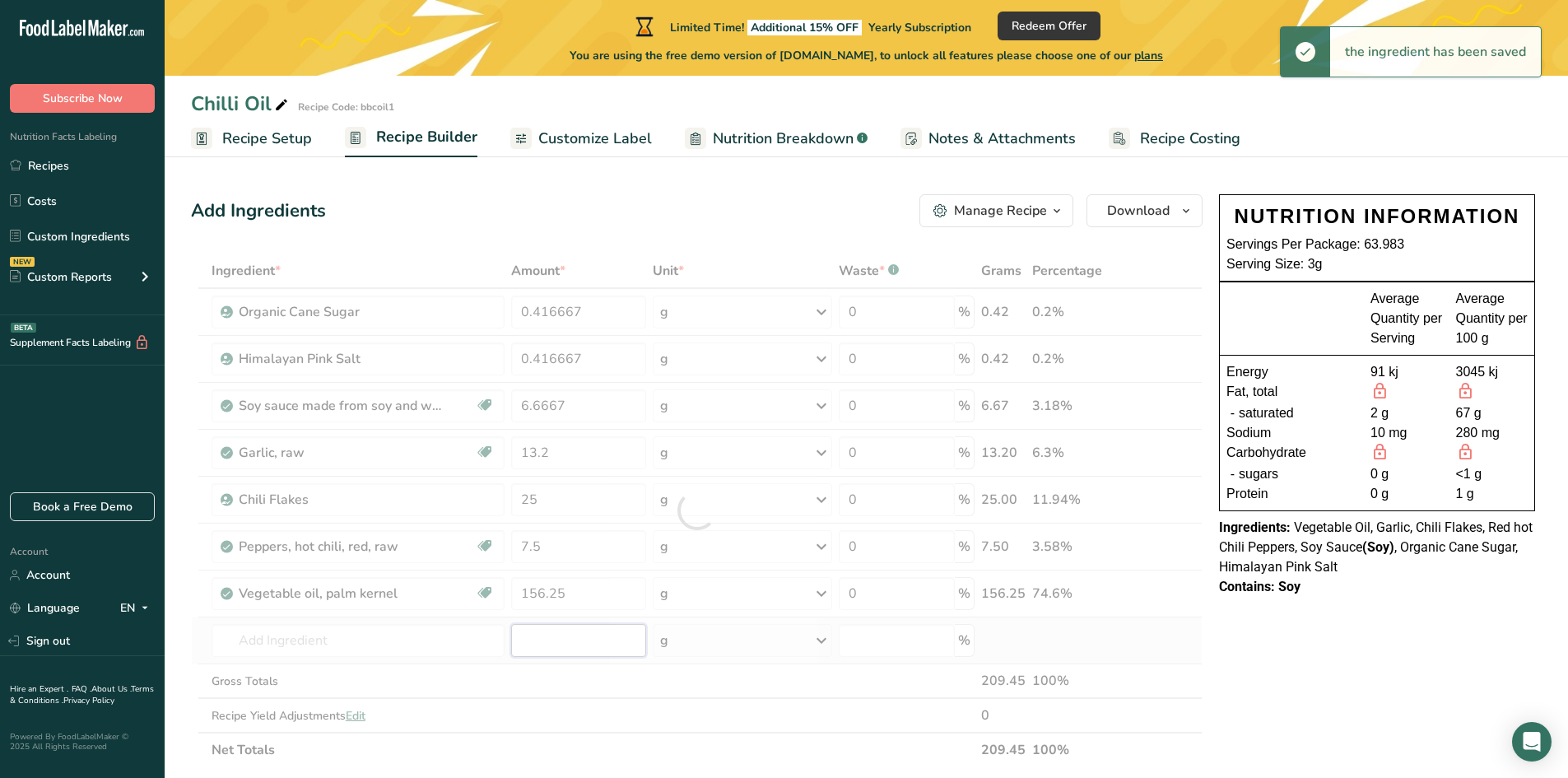
click at [546, 633] on div "Ingredient * Amount * Unit * Waste * .a-a{fill:#347362;}.b-a{fill:#fff;} Grams …" at bounding box center [696, 509] width 1011 height 513
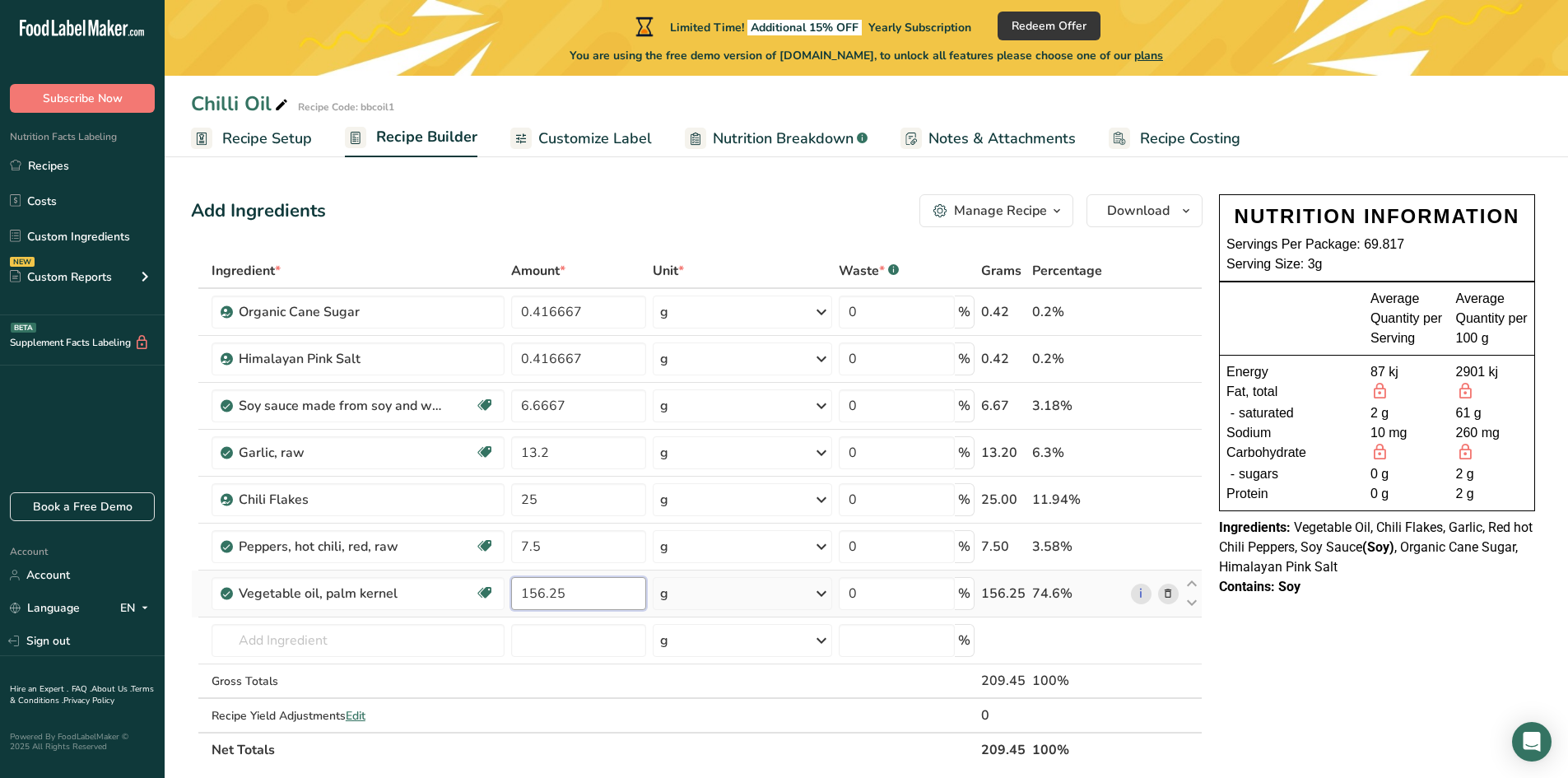
drag, startPoint x: 575, startPoint y: 588, endPoint x: 556, endPoint y: 590, distance: 19.1
click at [575, 588] on input "156.25" at bounding box center [579, 593] width 136 height 33
drag, startPoint x: 542, startPoint y: 590, endPoint x: 567, endPoint y: 593, distance: 25.2
click at [567, 593] on input "156.25" at bounding box center [579, 593] width 136 height 33
click at [580, 497] on div "Ingredient * Amount * Unit * Waste * .a-a{fill:#347362;}.b-a{fill:#fff;} Grams …" at bounding box center [696, 509] width 1011 height 513
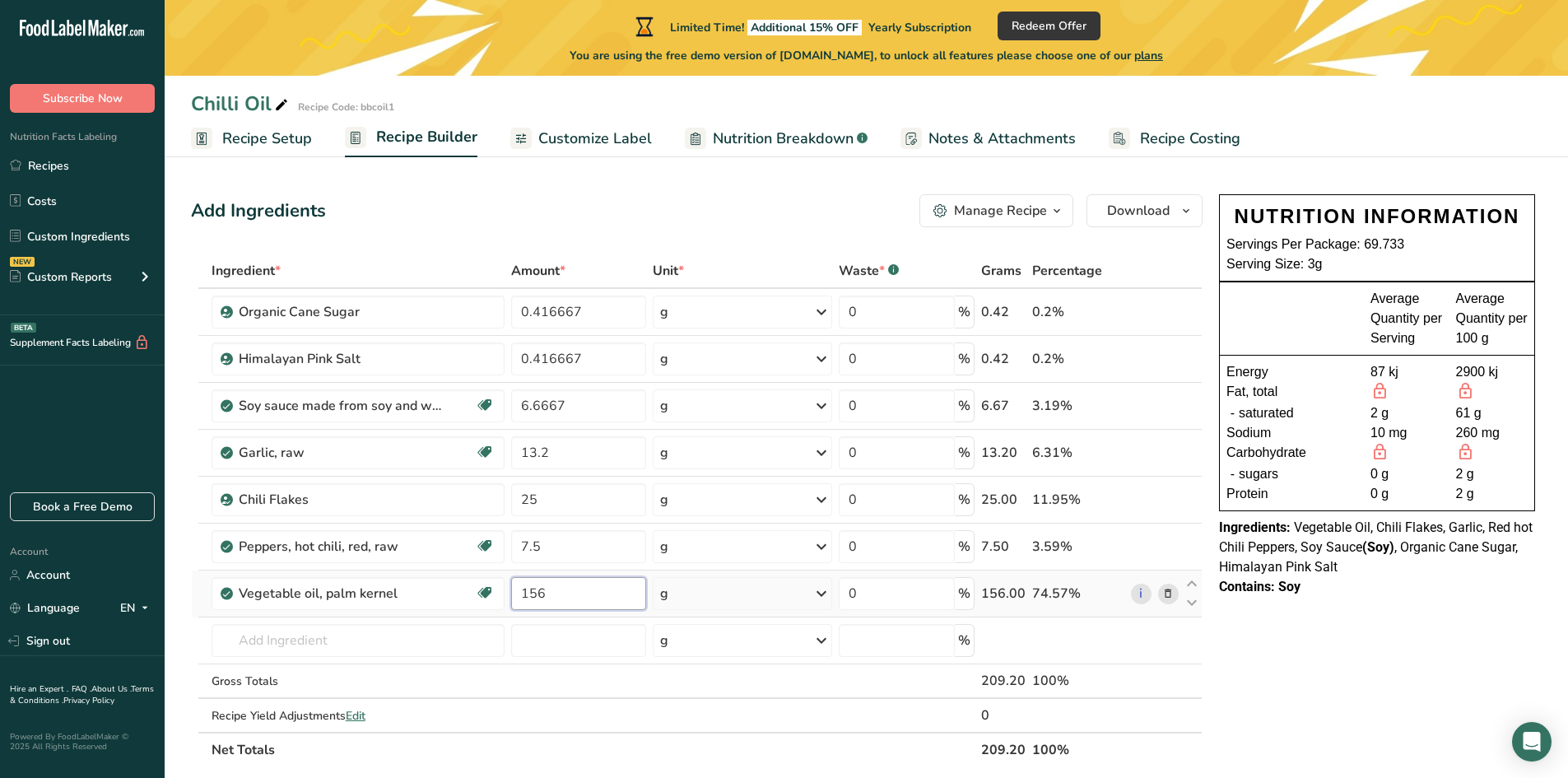
click at [549, 592] on div "Ingredient * Amount * Unit * Waste * .a-a{fill:#347362;}.b-a{fill:#fff;} Grams …" at bounding box center [696, 509] width 1011 height 513
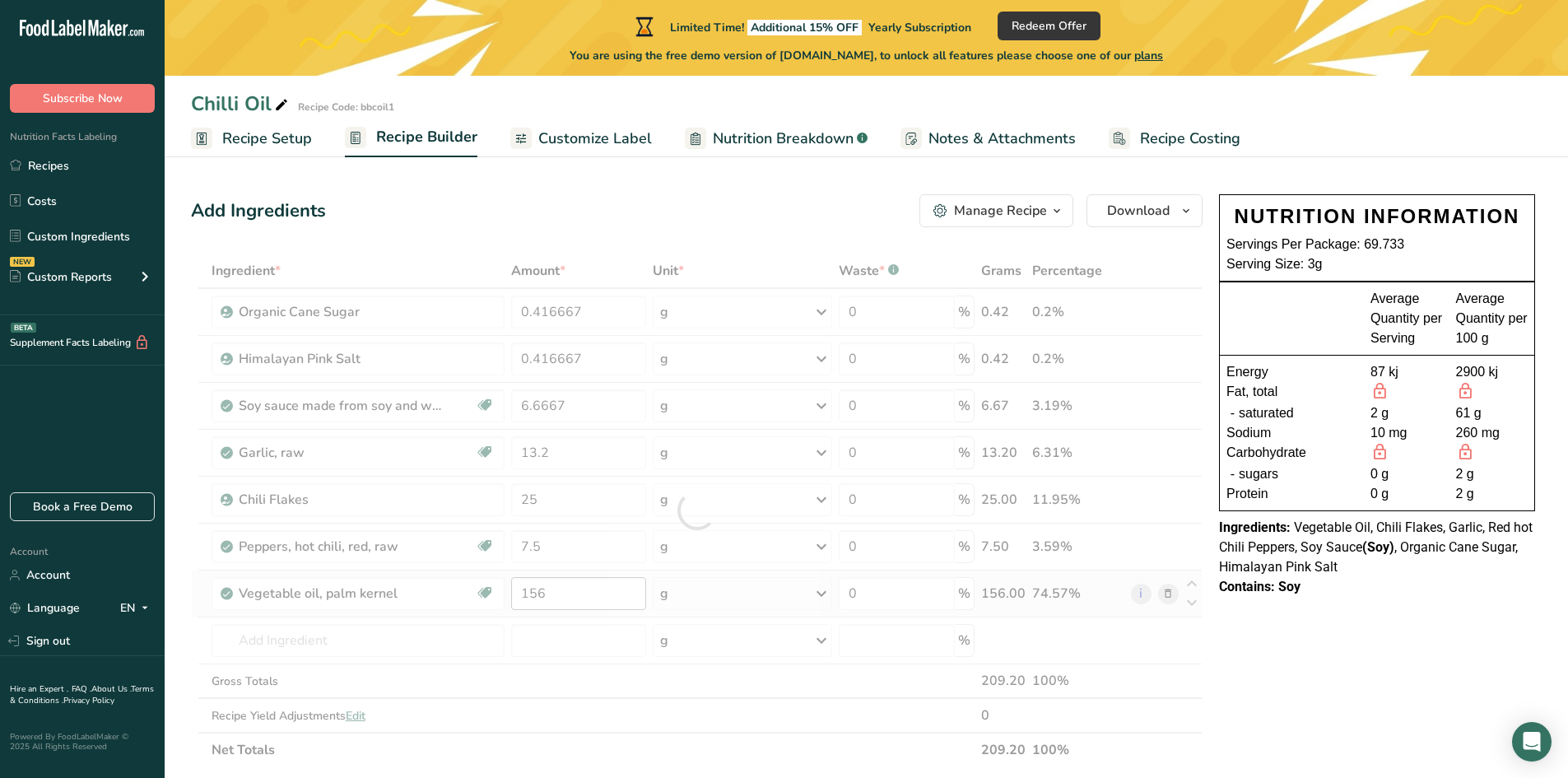
click at [550, 591] on div at bounding box center [696, 509] width 1011 height 513
click at [543, 592] on div at bounding box center [696, 509] width 1011 height 513
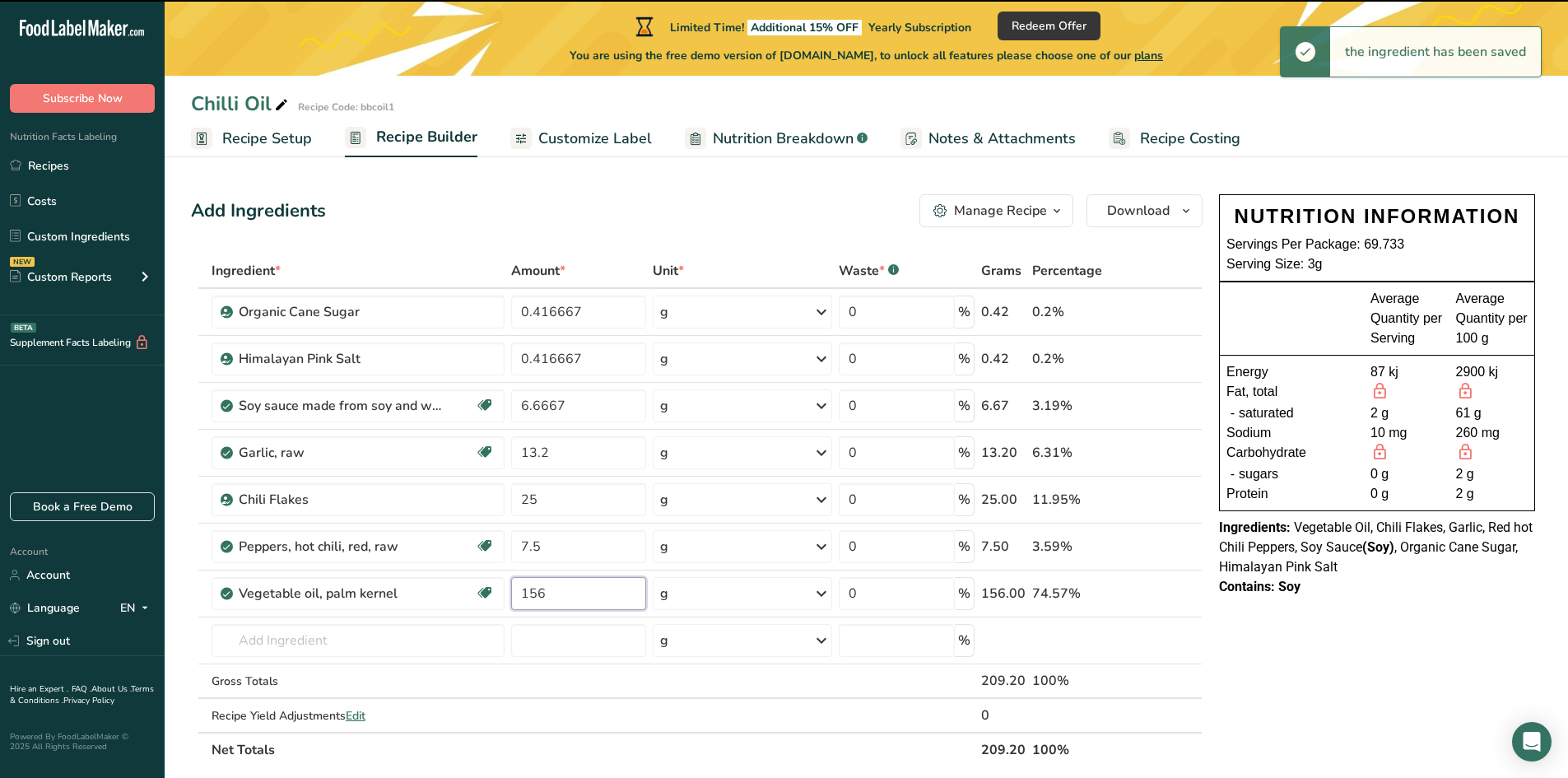
click at [543, 592] on input "156" at bounding box center [579, 593] width 136 height 33
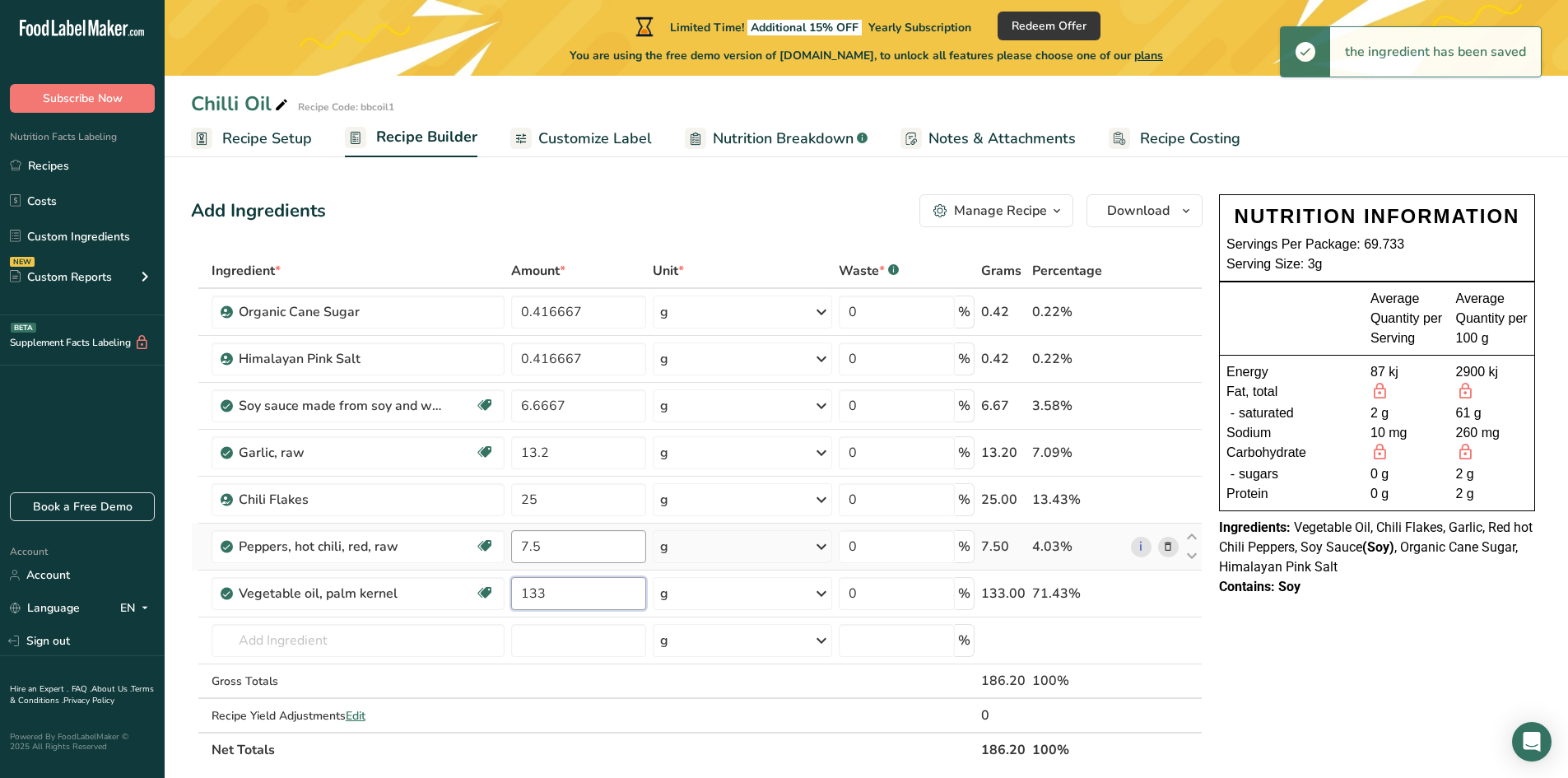
type input "133"
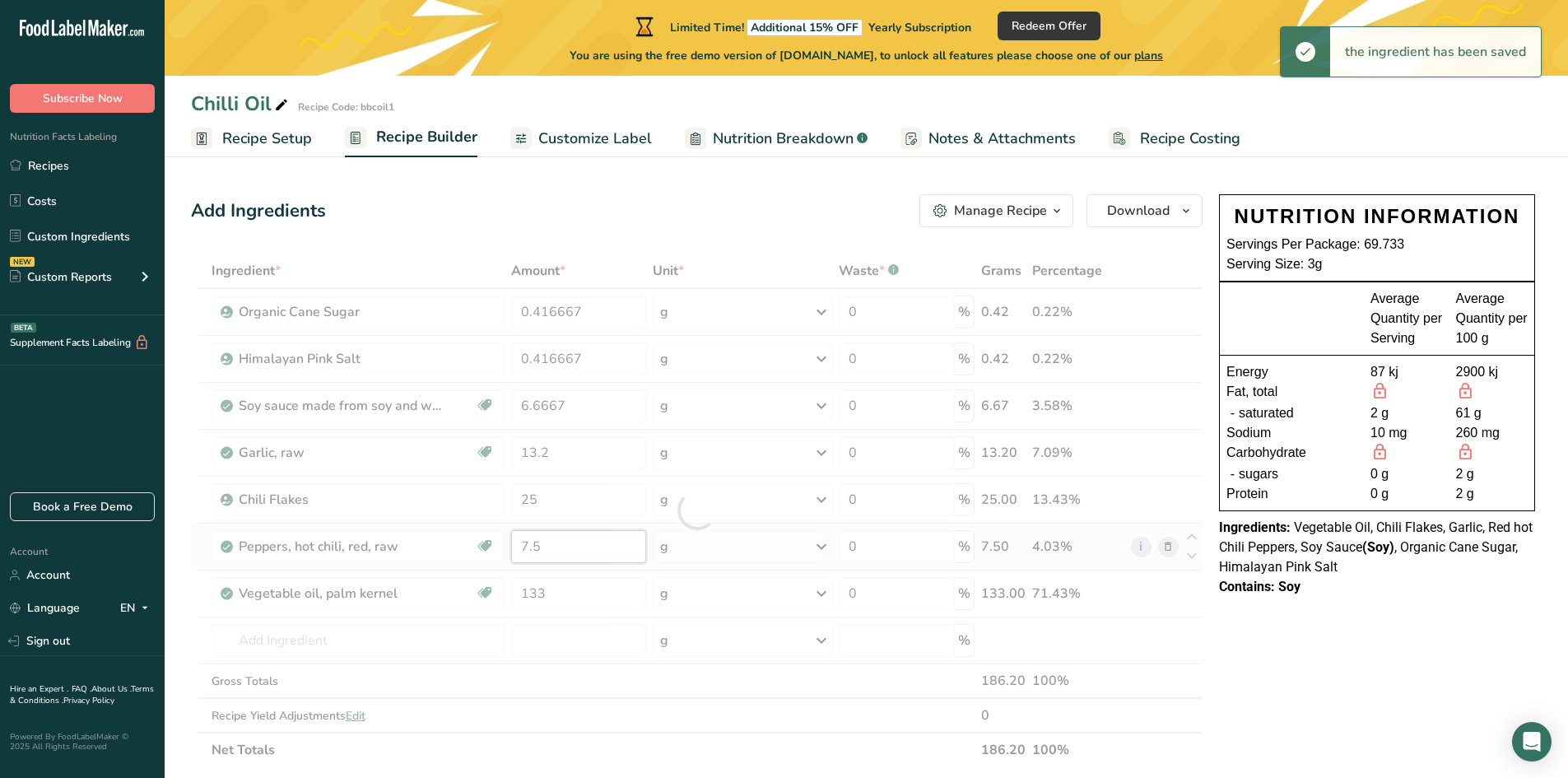
click at [551, 552] on div "Ingredient * Amount * Unit * Waste * .a-a{fill:#347362;}.b-a{fill:#fff;} Grams …" at bounding box center [696, 509] width 1011 height 513
click at [551, 541] on div at bounding box center [696, 509] width 1011 height 513
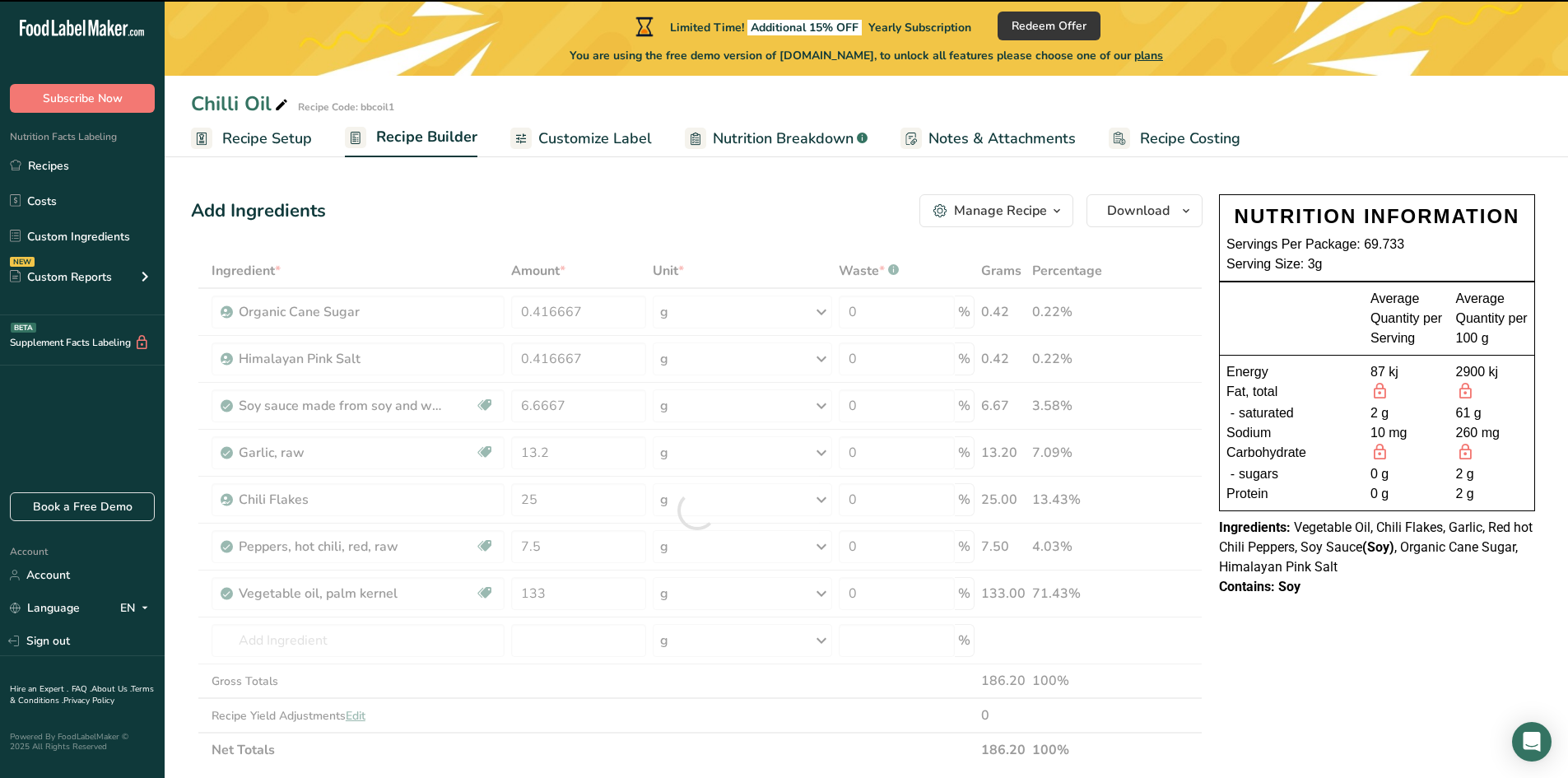
click at [551, 541] on div at bounding box center [696, 509] width 1011 height 513
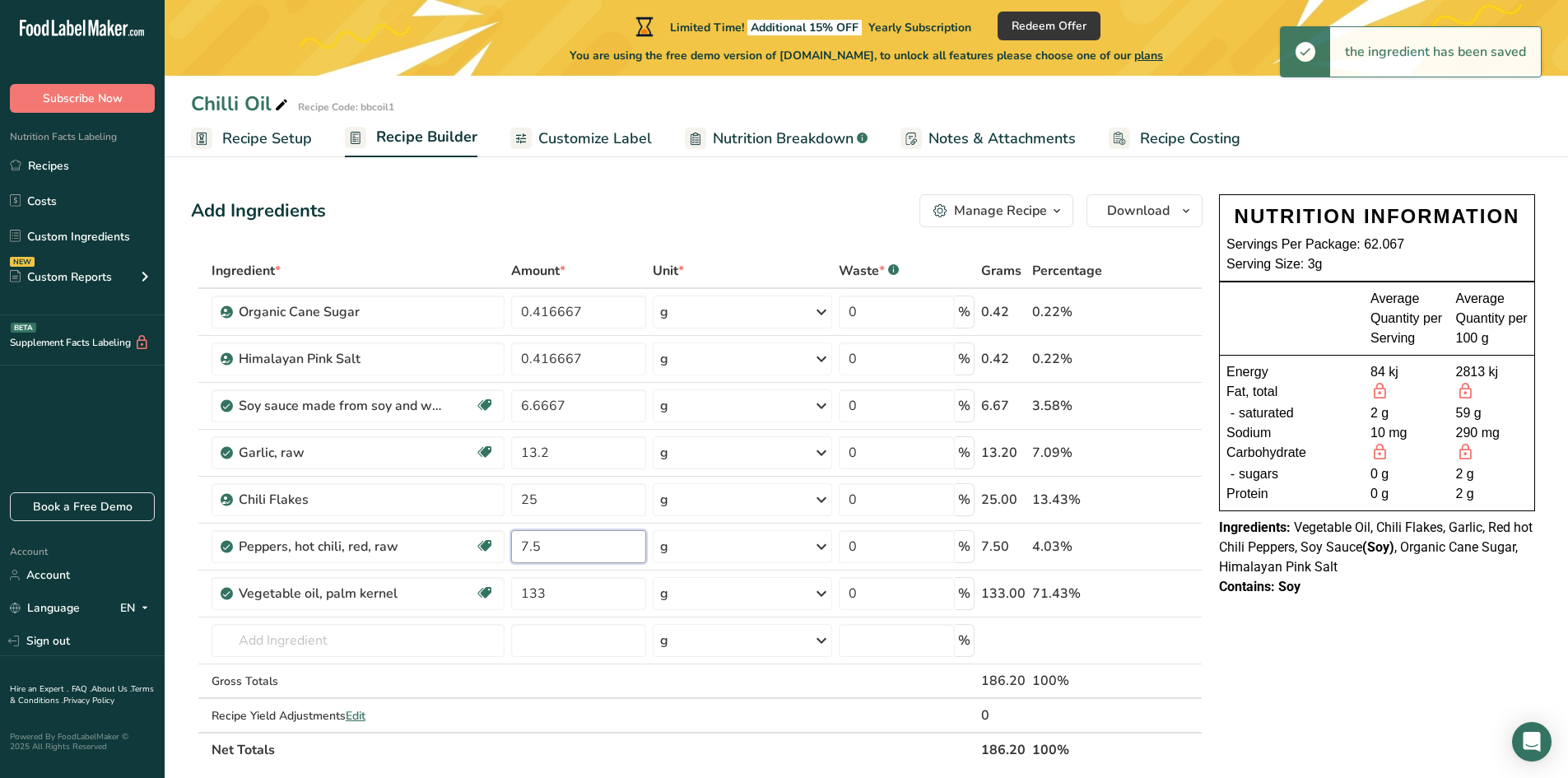
click at [547, 547] on input "7.5" at bounding box center [579, 546] width 136 height 33
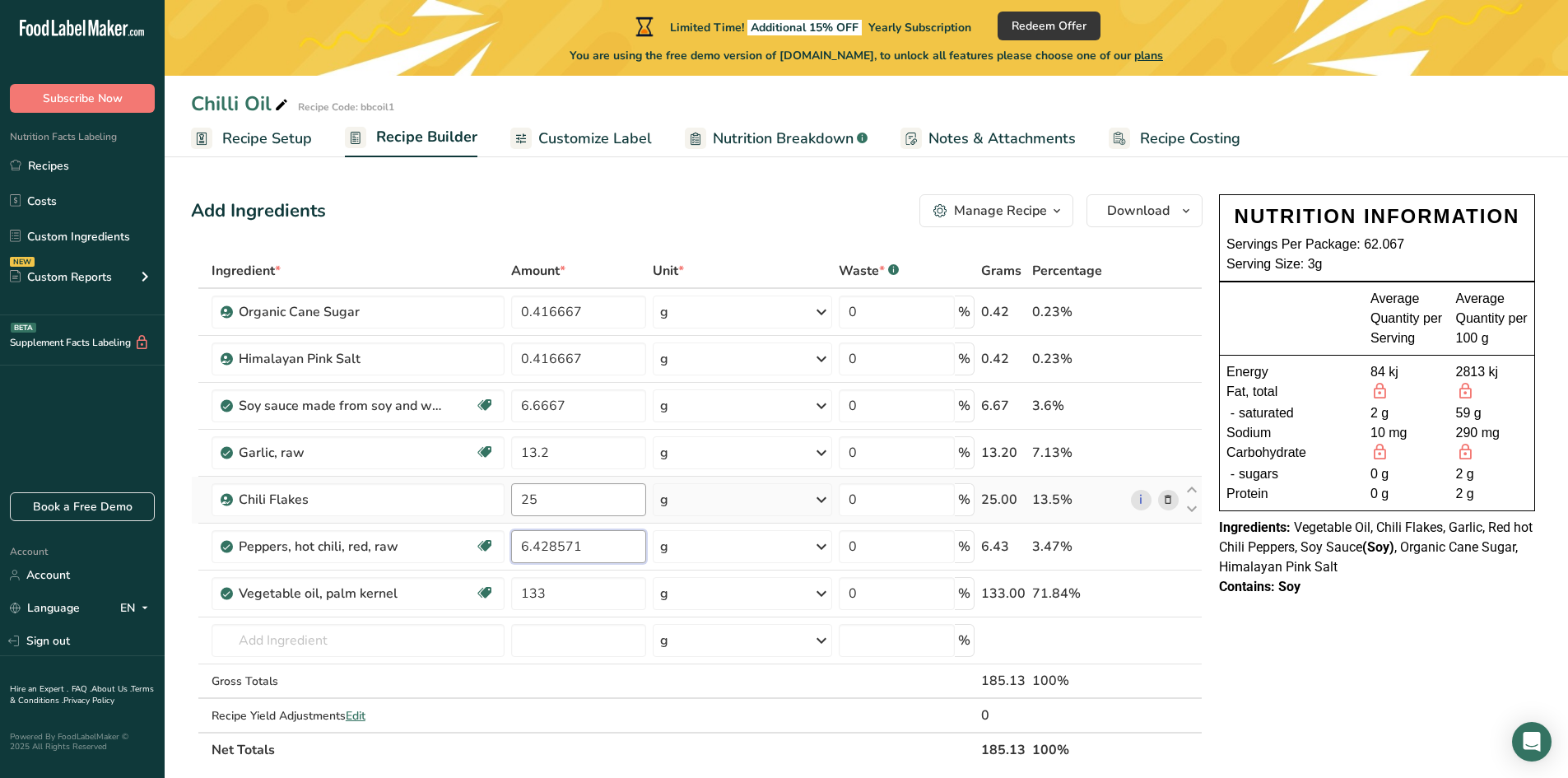
type input "6.428571"
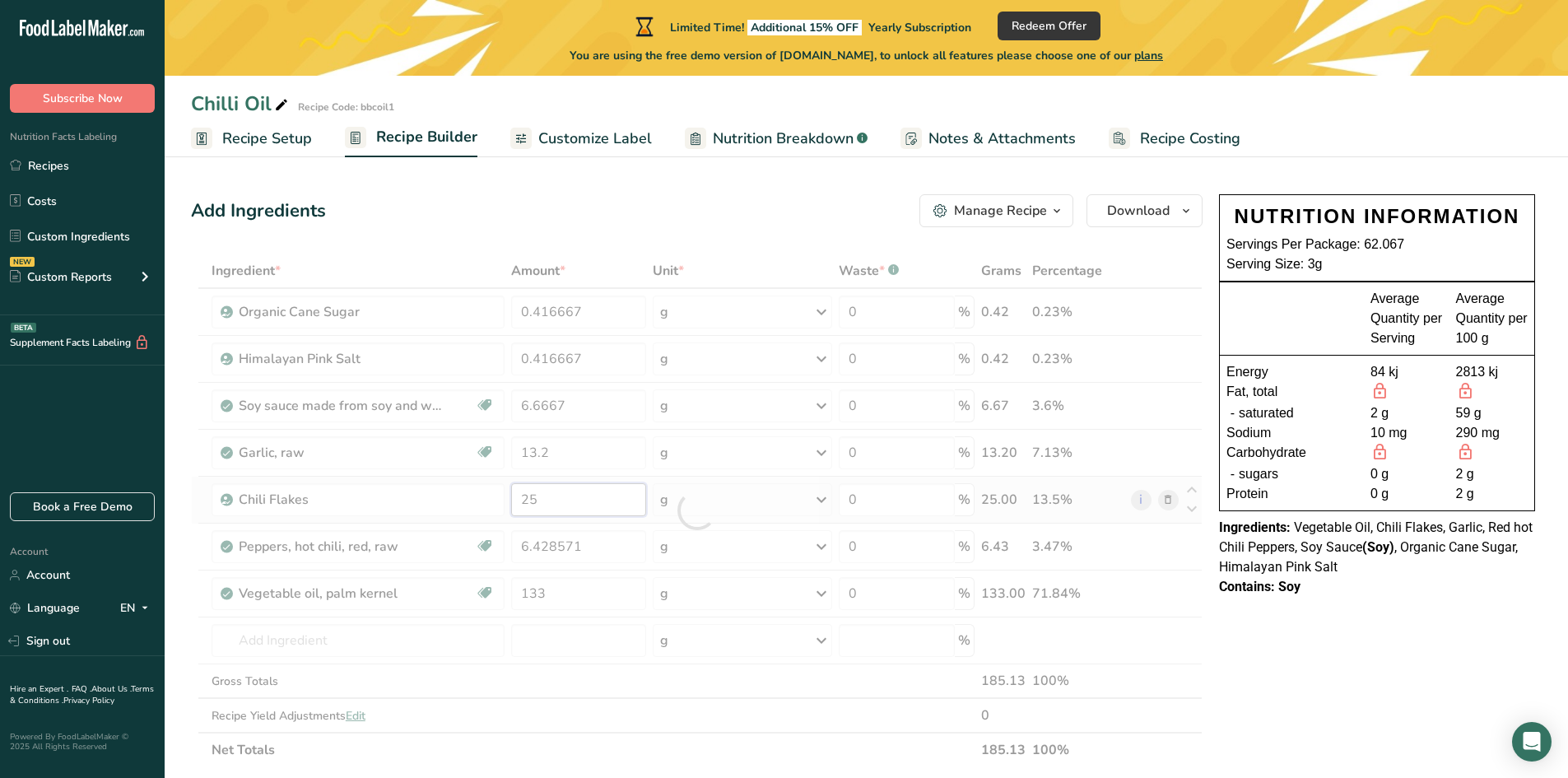
click at [548, 506] on div "Ingredient * Amount * Unit * Waste * .a-a{fill:#347362;}.b-a{fill:#fff;} Grams …" at bounding box center [696, 509] width 1011 height 513
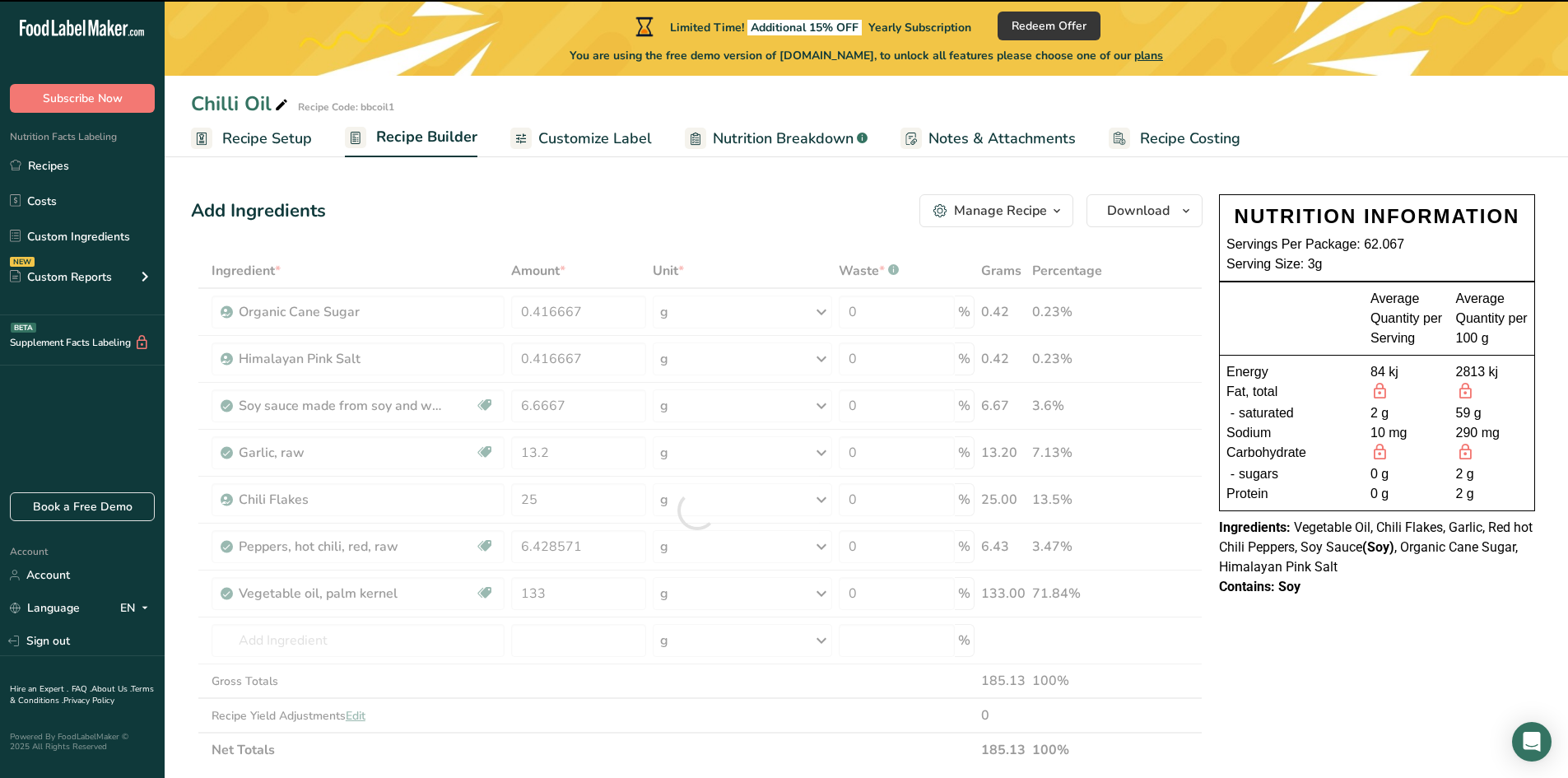
click at [548, 502] on div at bounding box center [696, 509] width 1011 height 513
click at [548, 502] on input "25" at bounding box center [579, 499] width 136 height 33
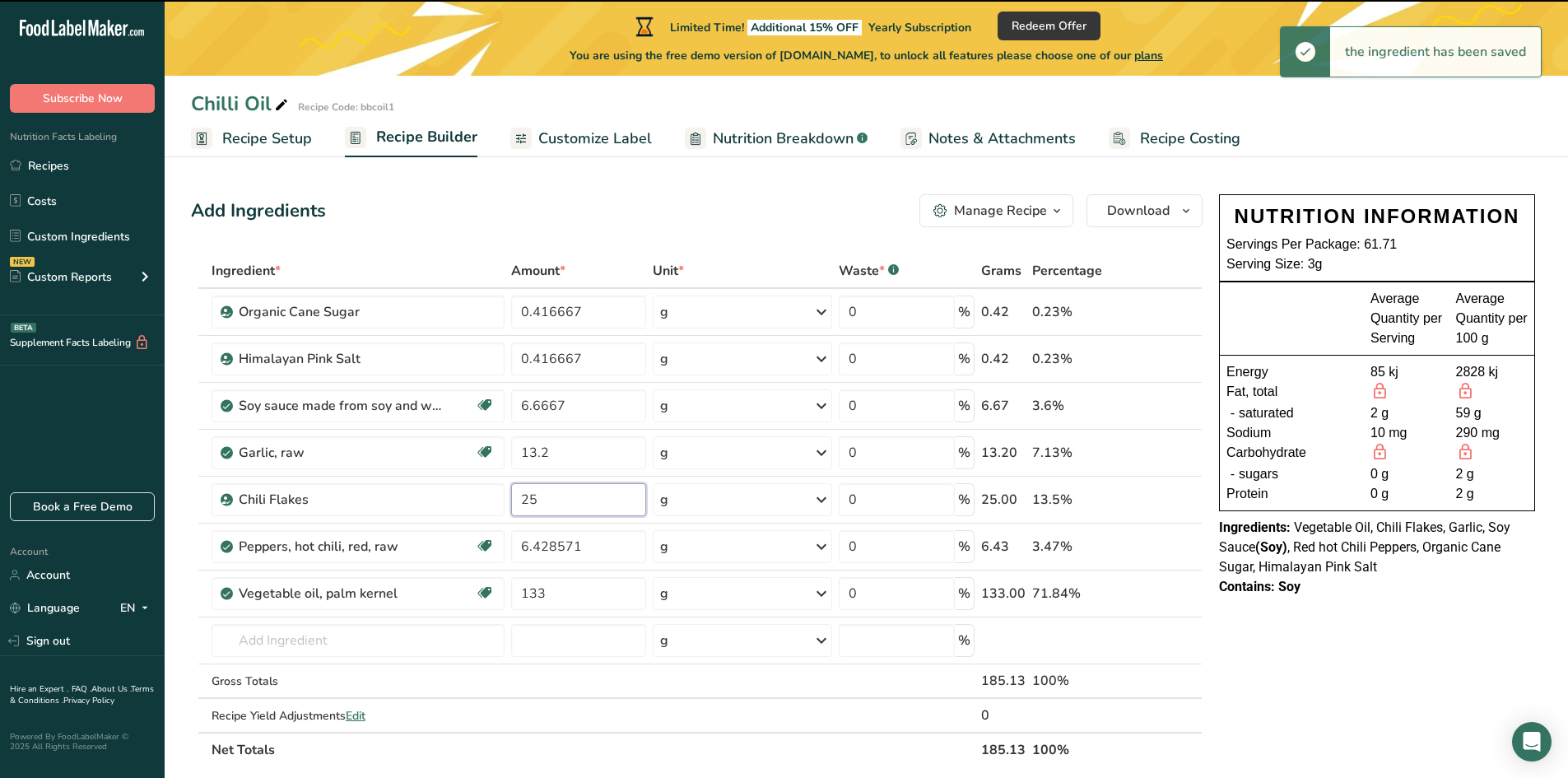
click at [548, 502] on input "25" at bounding box center [579, 499] width 136 height 33
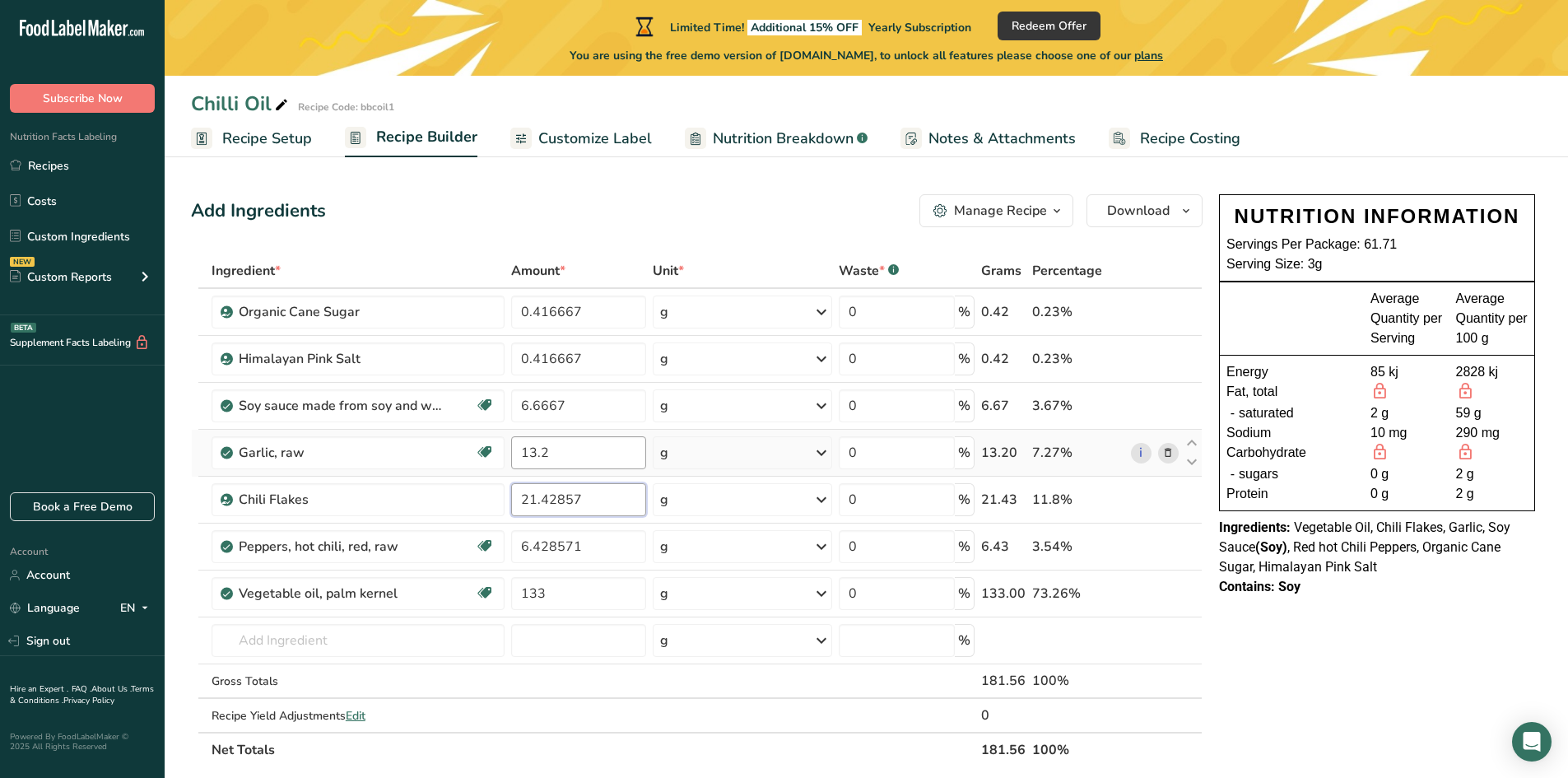
type input "21.42857"
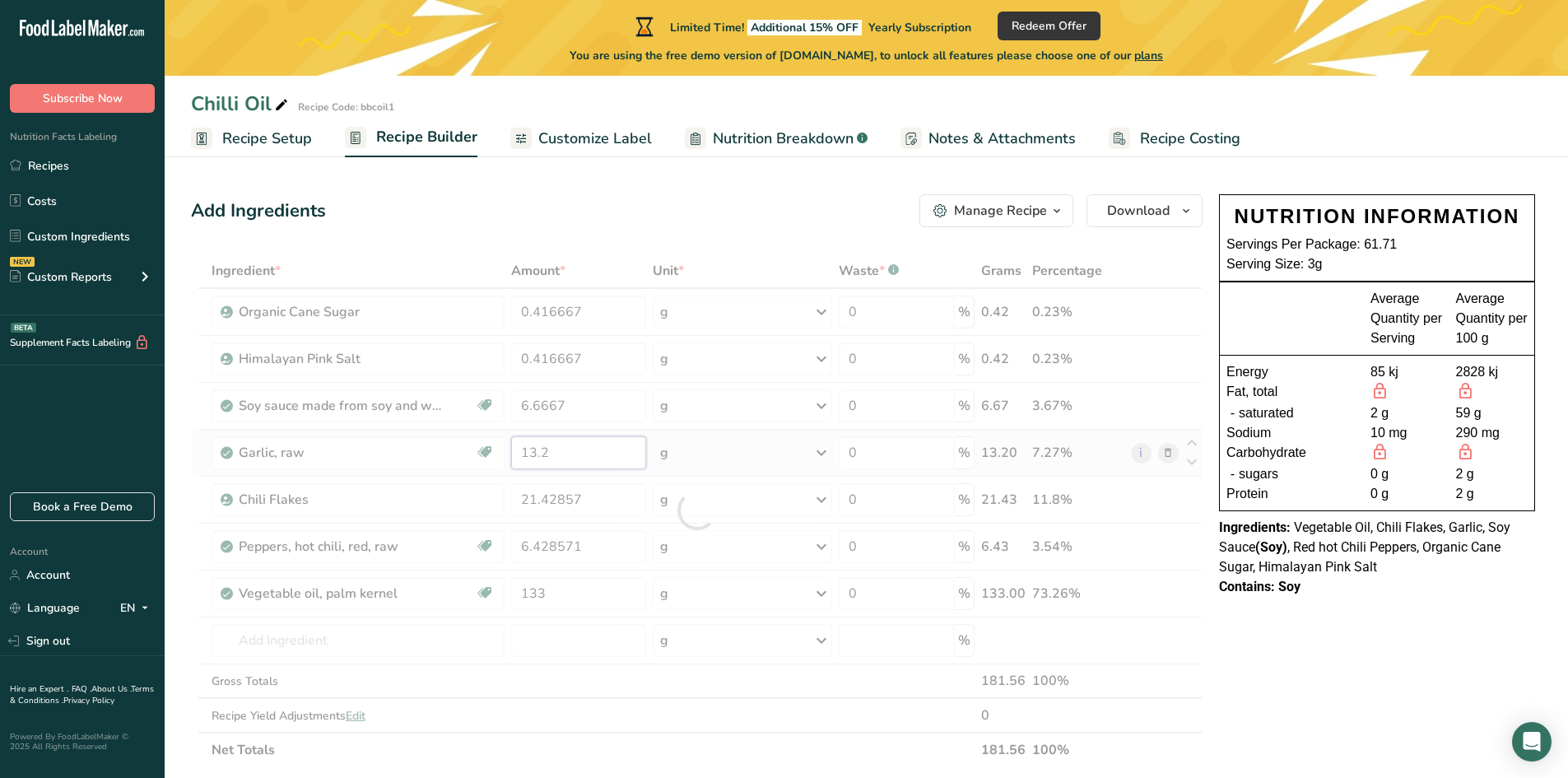
click at [555, 455] on div "Ingredient * Amount * Unit * Waste * .a-a{fill:#347362;}.b-a{fill:#fff;} Grams …" at bounding box center [696, 509] width 1011 height 513
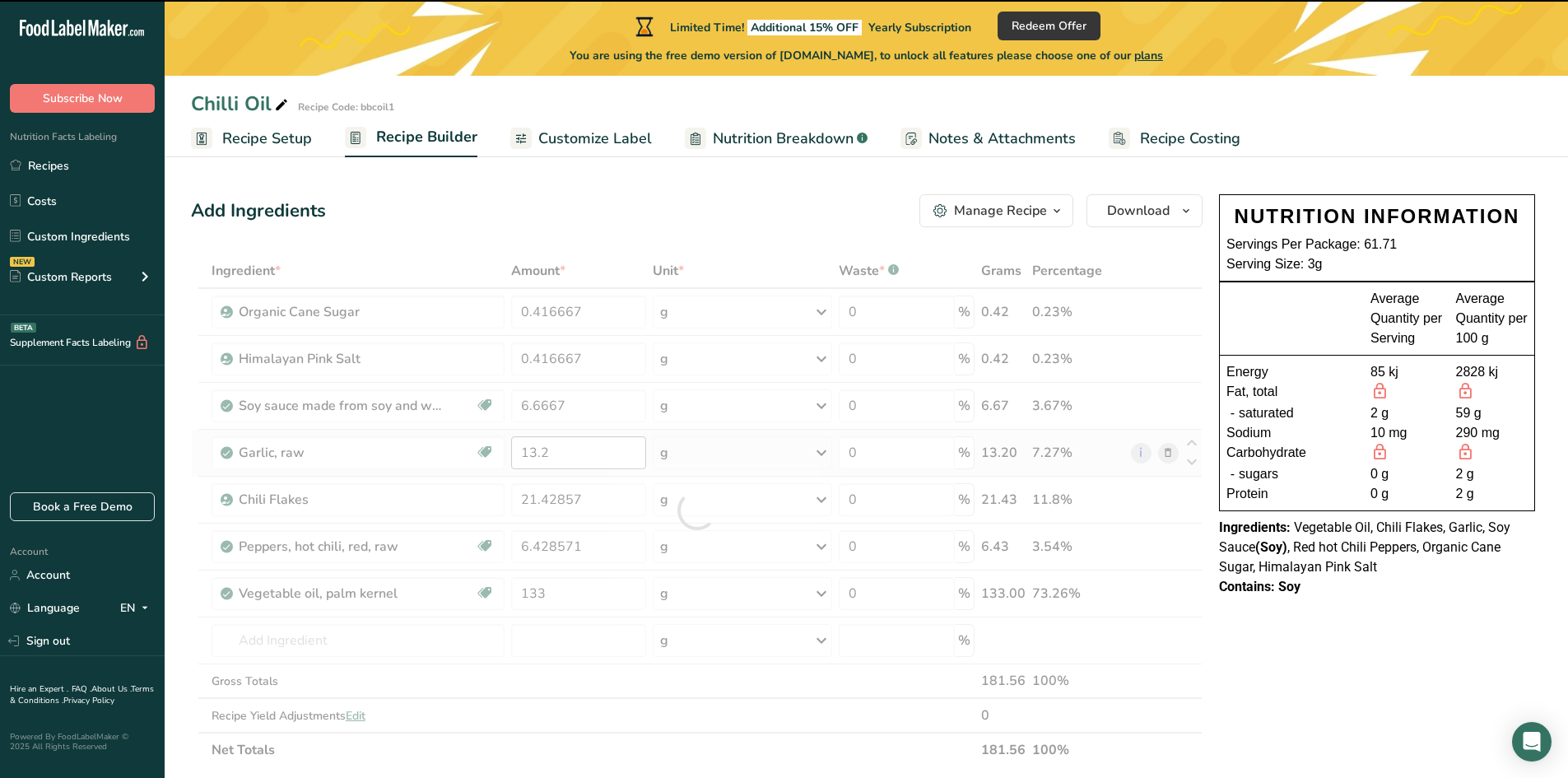
click at [555, 455] on div at bounding box center [696, 509] width 1011 height 513
click at [555, 455] on input "13.2" at bounding box center [579, 452] width 136 height 33
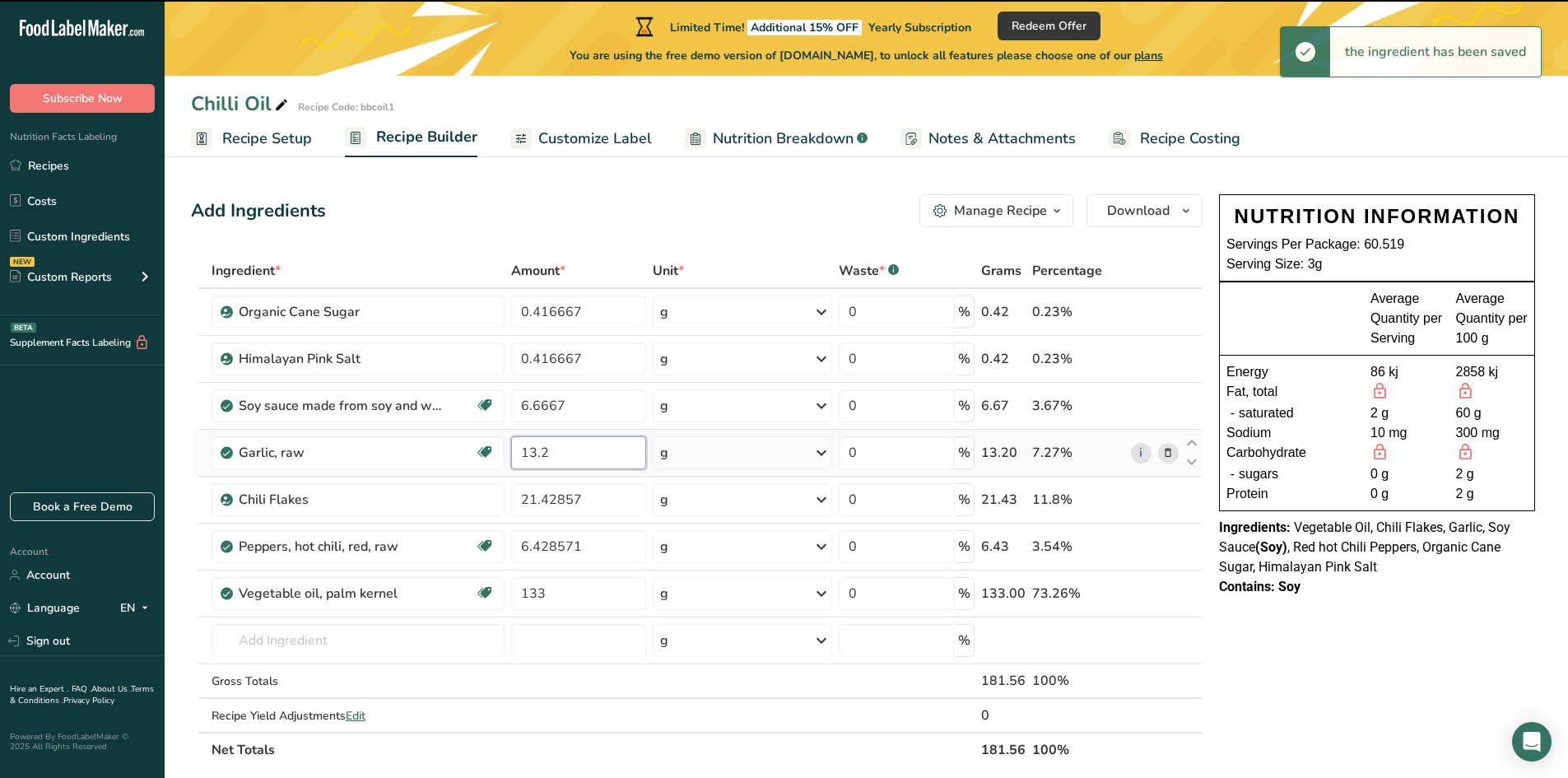
click at [555, 455] on input "13.2" at bounding box center [579, 452] width 136 height 33
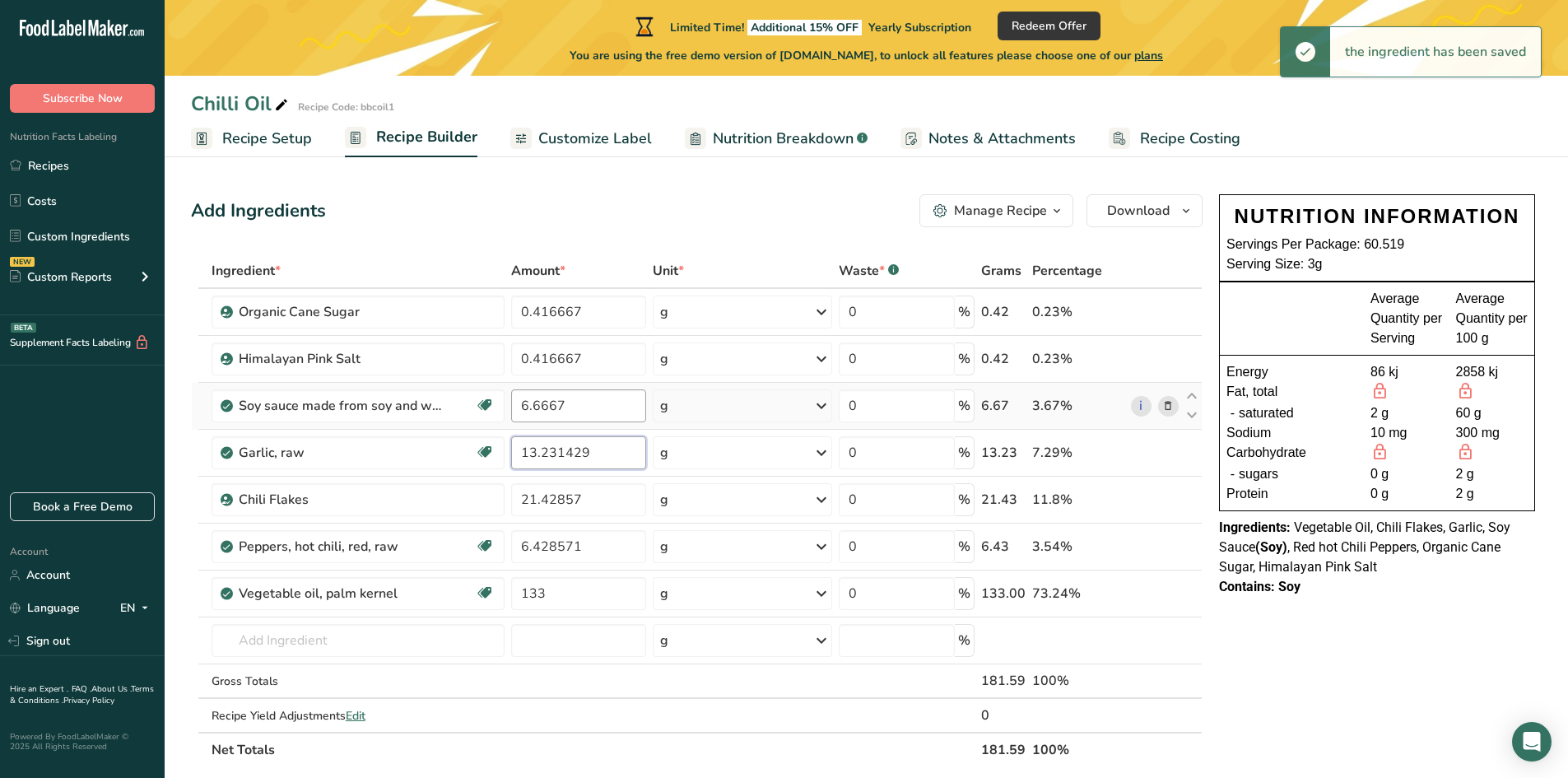
type input "13.231429"
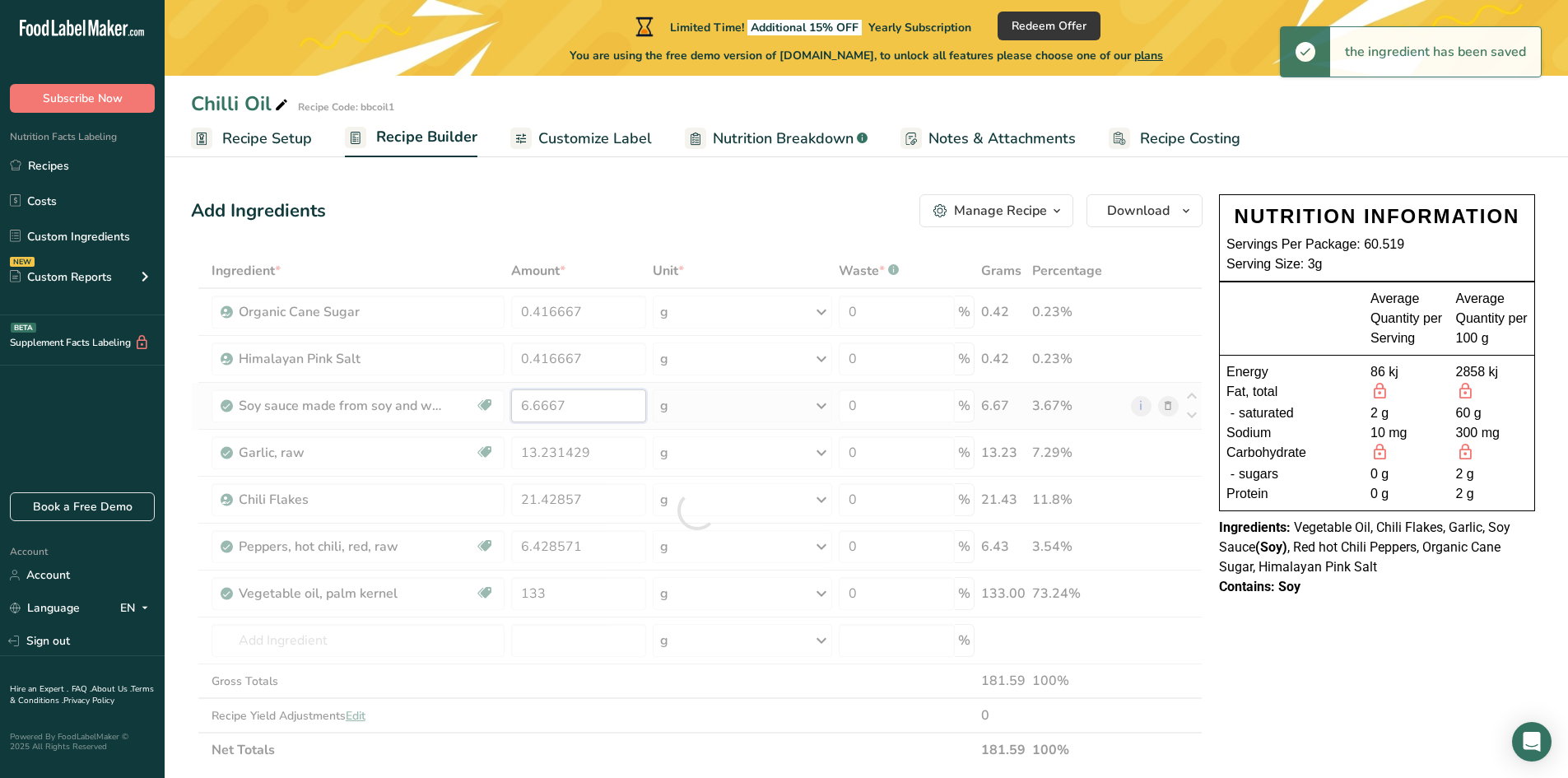
click at [568, 413] on div "Ingredient * Amount * Unit * Waste * .a-a{fill:#347362;}.b-a{fill:#fff;} Grams …" at bounding box center [696, 509] width 1011 height 513
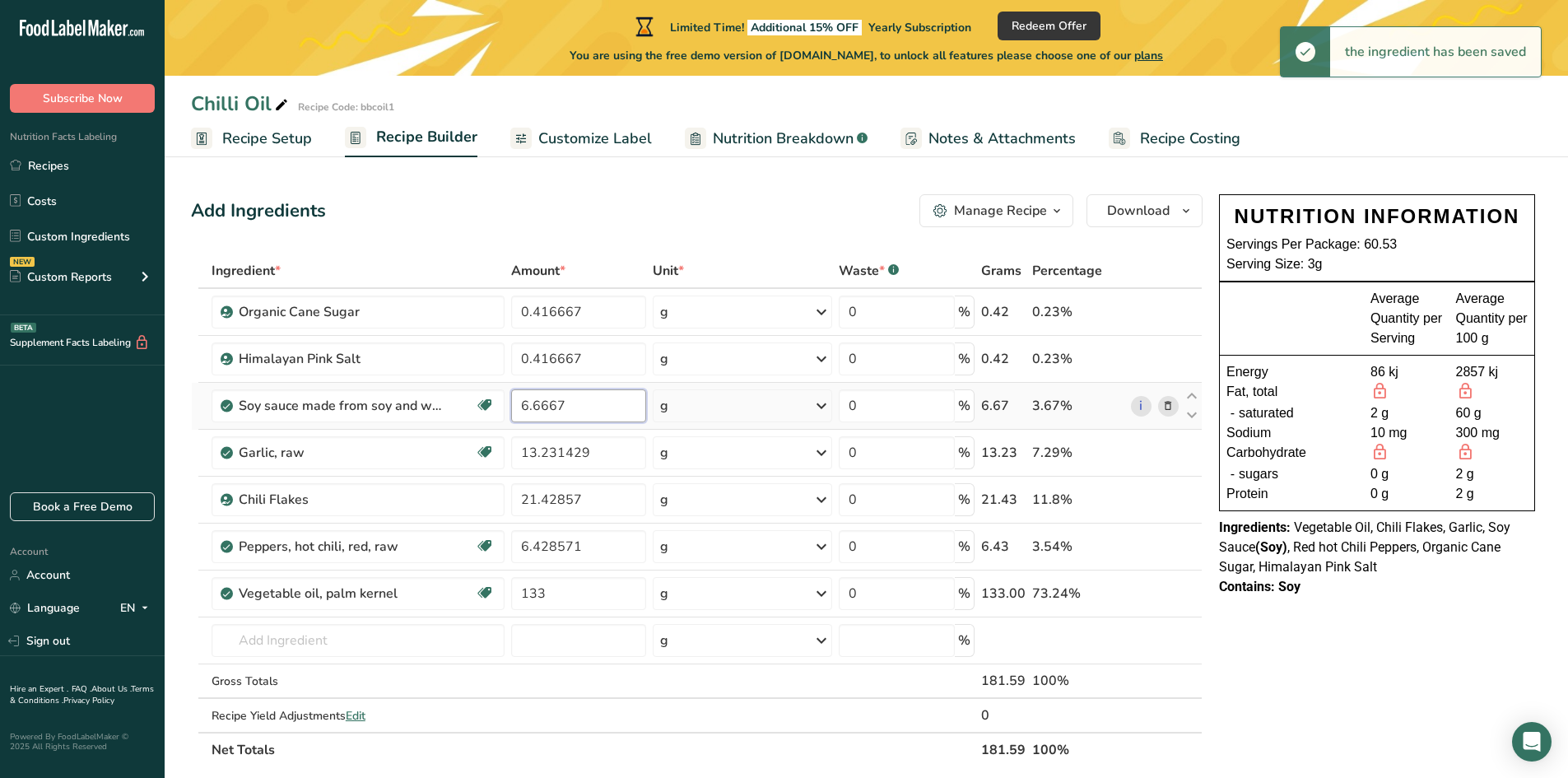
drag, startPoint x: 568, startPoint y: 405, endPoint x: 515, endPoint y: 405, distance: 53.0
click at [515, 405] on input "6.6667" at bounding box center [579, 405] width 136 height 33
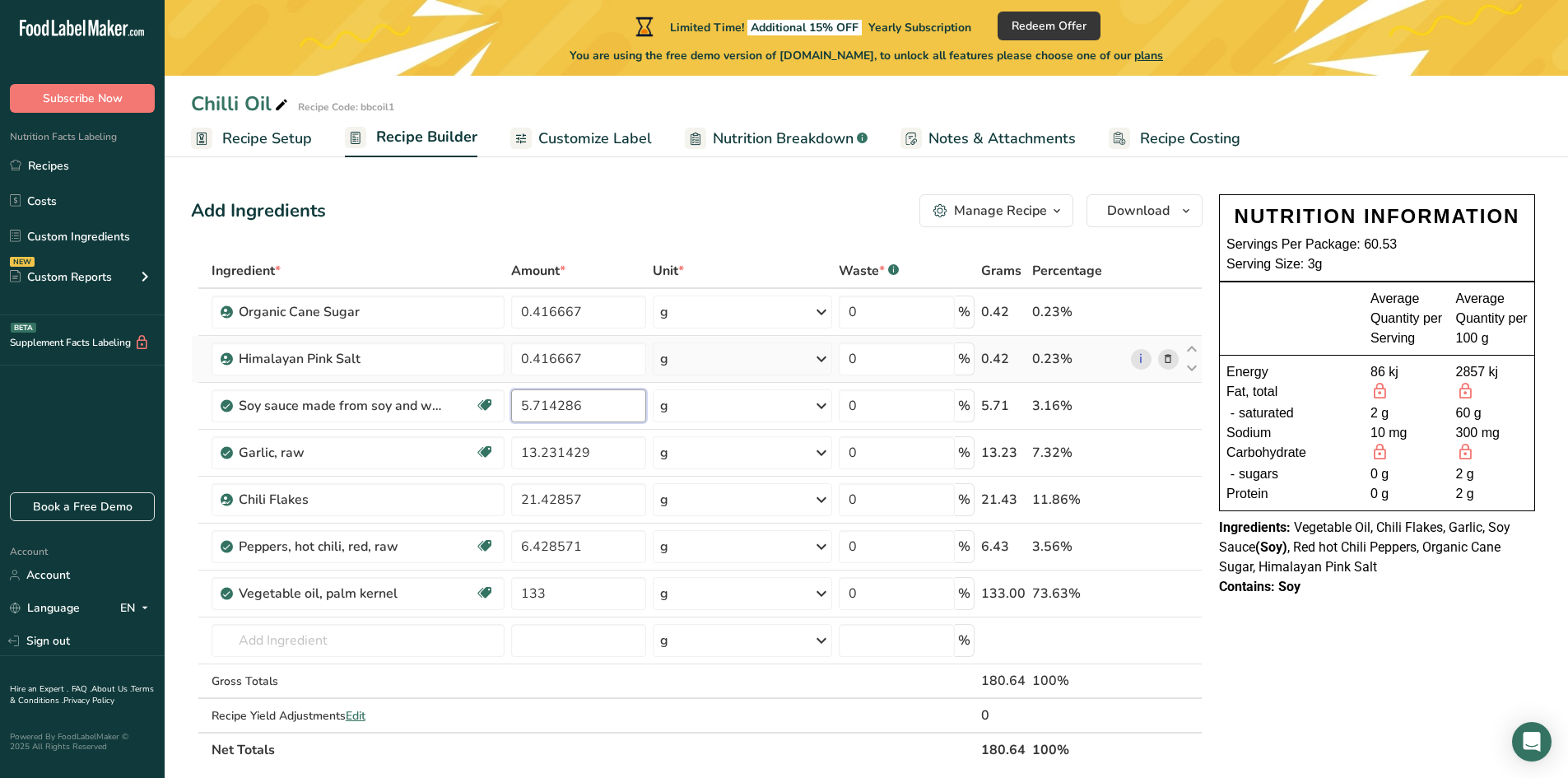
type input "5.714286"
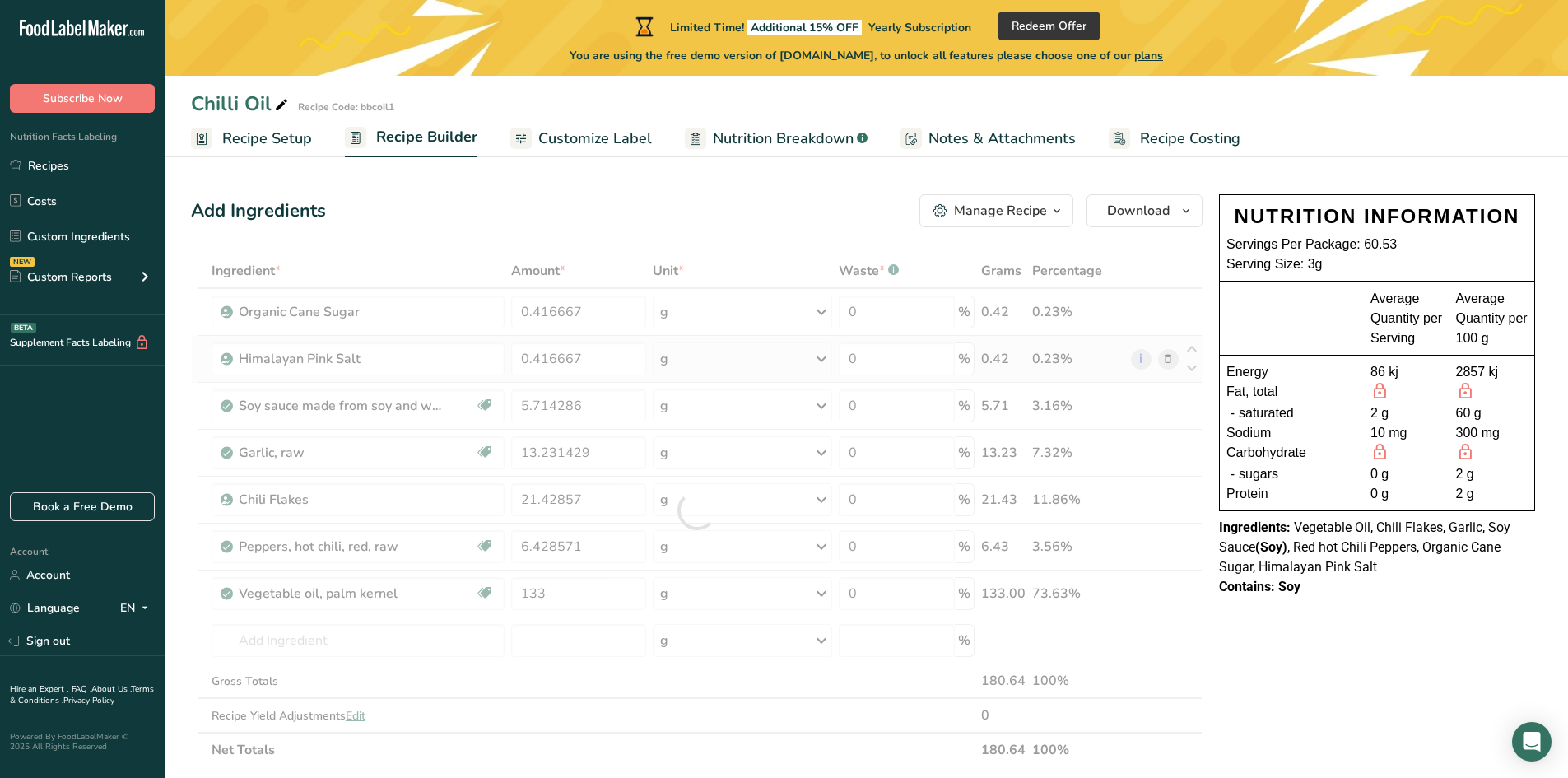
click at [593, 341] on div "Ingredient * Amount * Unit * Waste * .a-a{fill:#347362;}.b-a{fill:#fff;} Grams …" at bounding box center [696, 509] width 1011 height 513
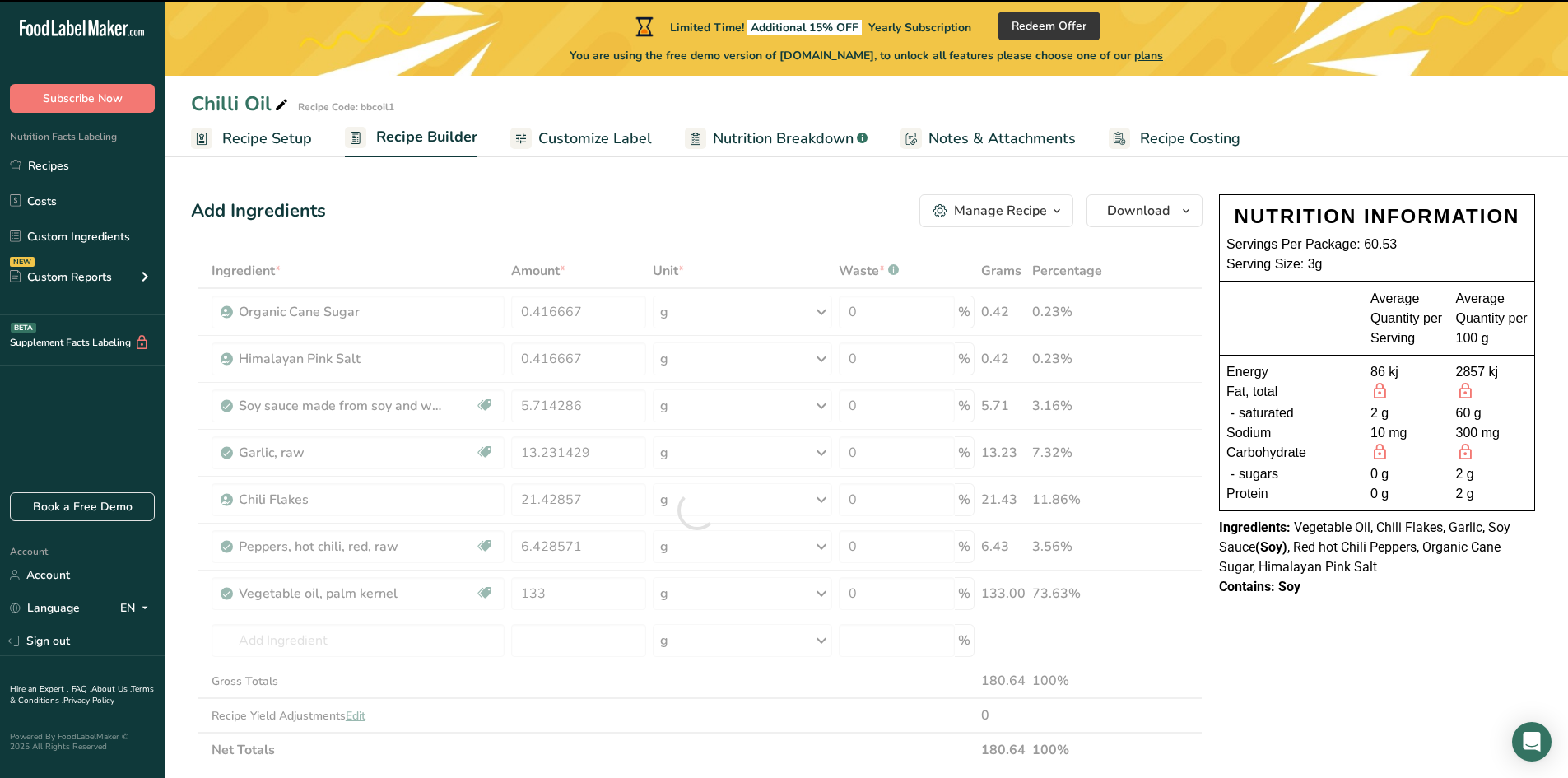
click at [586, 357] on div at bounding box center [696, 509] width 1011 height 513
click at [586, 357] on input "0.416667" at bounding box center [579, 358] width 136 height 33
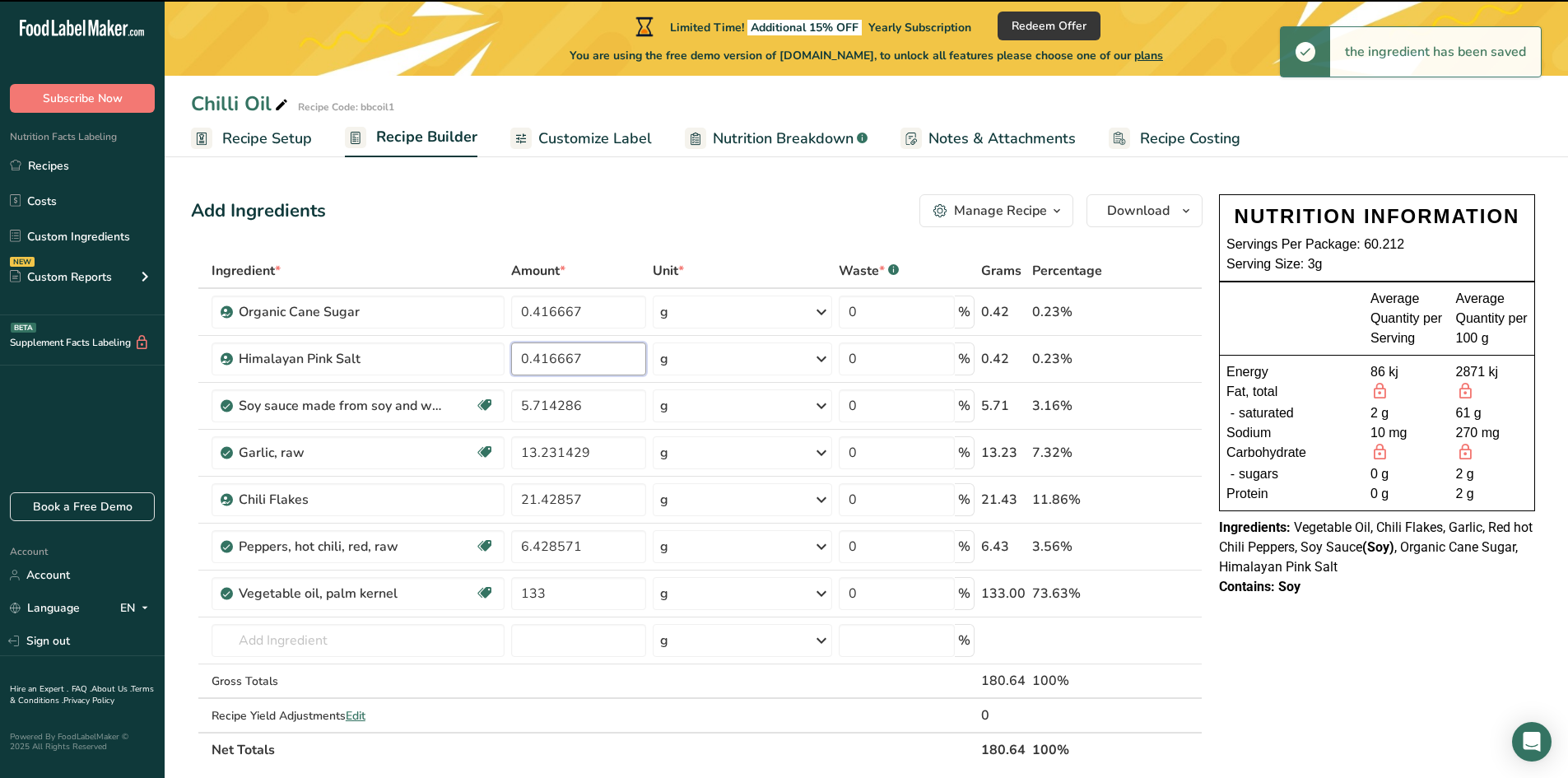
click at [586, 357] on input "0.416667" at bounding box center [579, 358] width 136 height 33
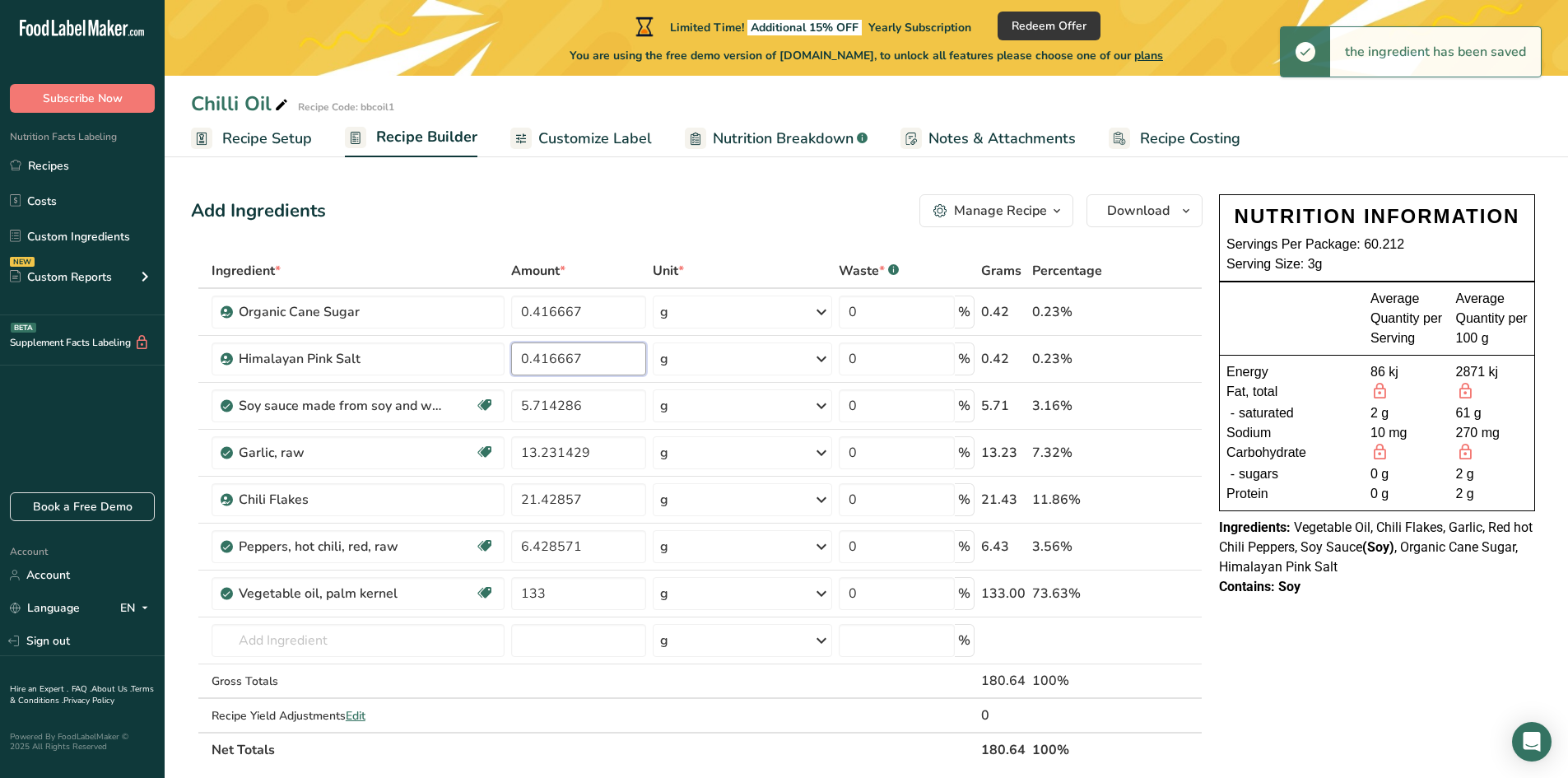
click at [586, 357] on input "0.416667" at bounding box center [579, 358] width 136 height 33
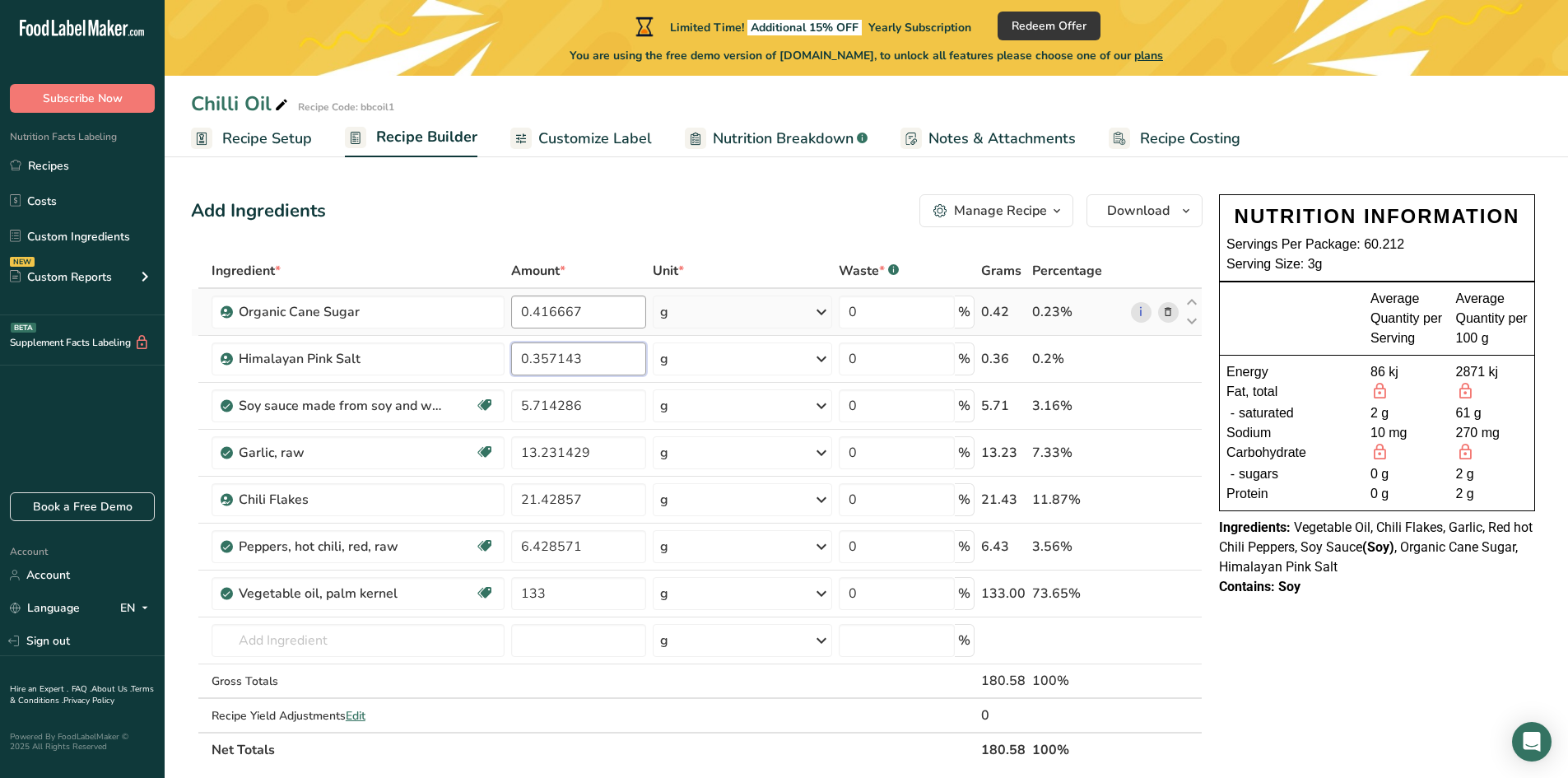
type input "0.357143"
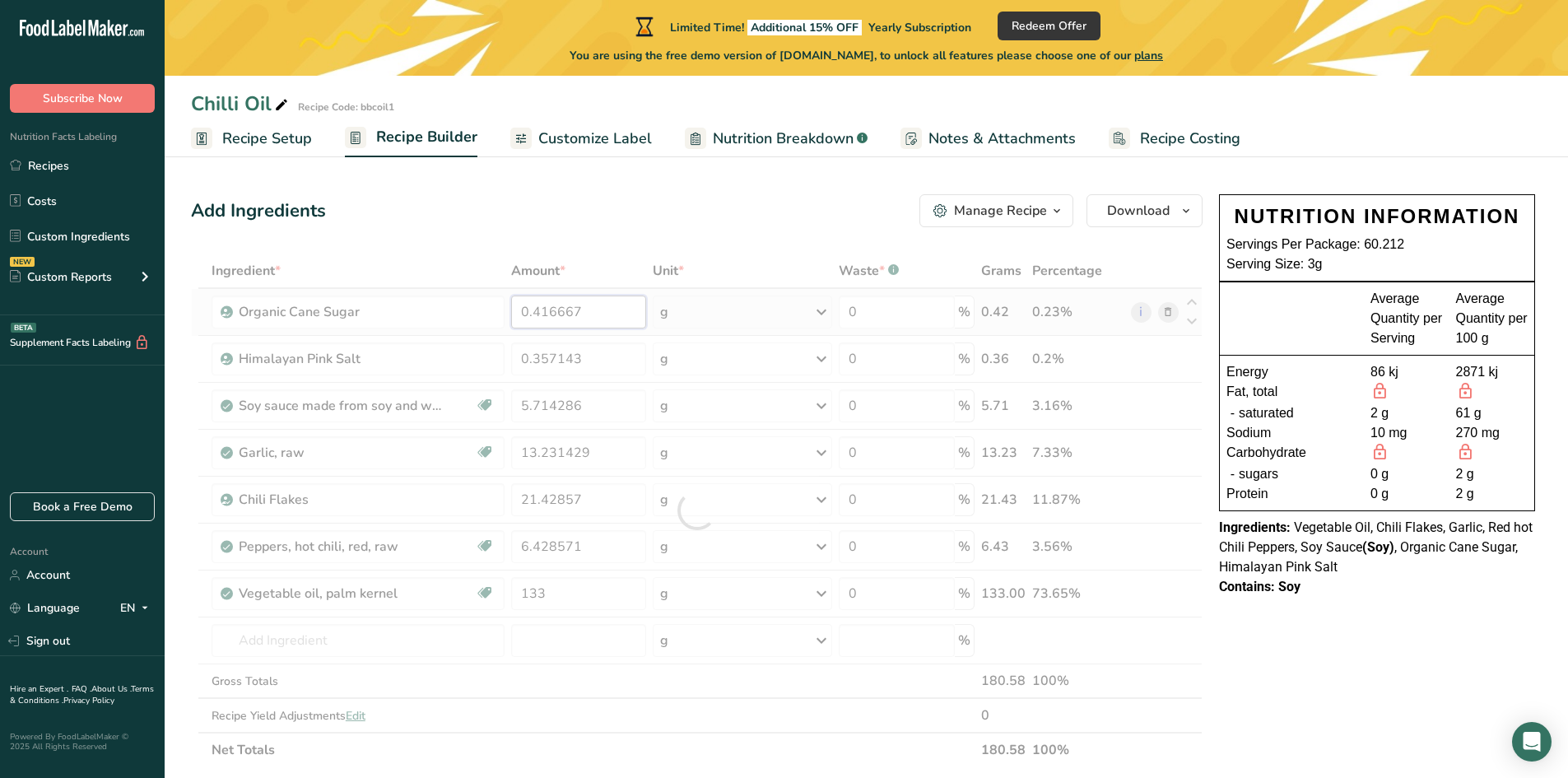
click at [591, 317] on div "Ingredient * Amount * Unit * Waste * .a-a{fill:#347362;}.b-a{fill:#fff;} Grams …" at bounding box center [696, 509] width 1011 height 513
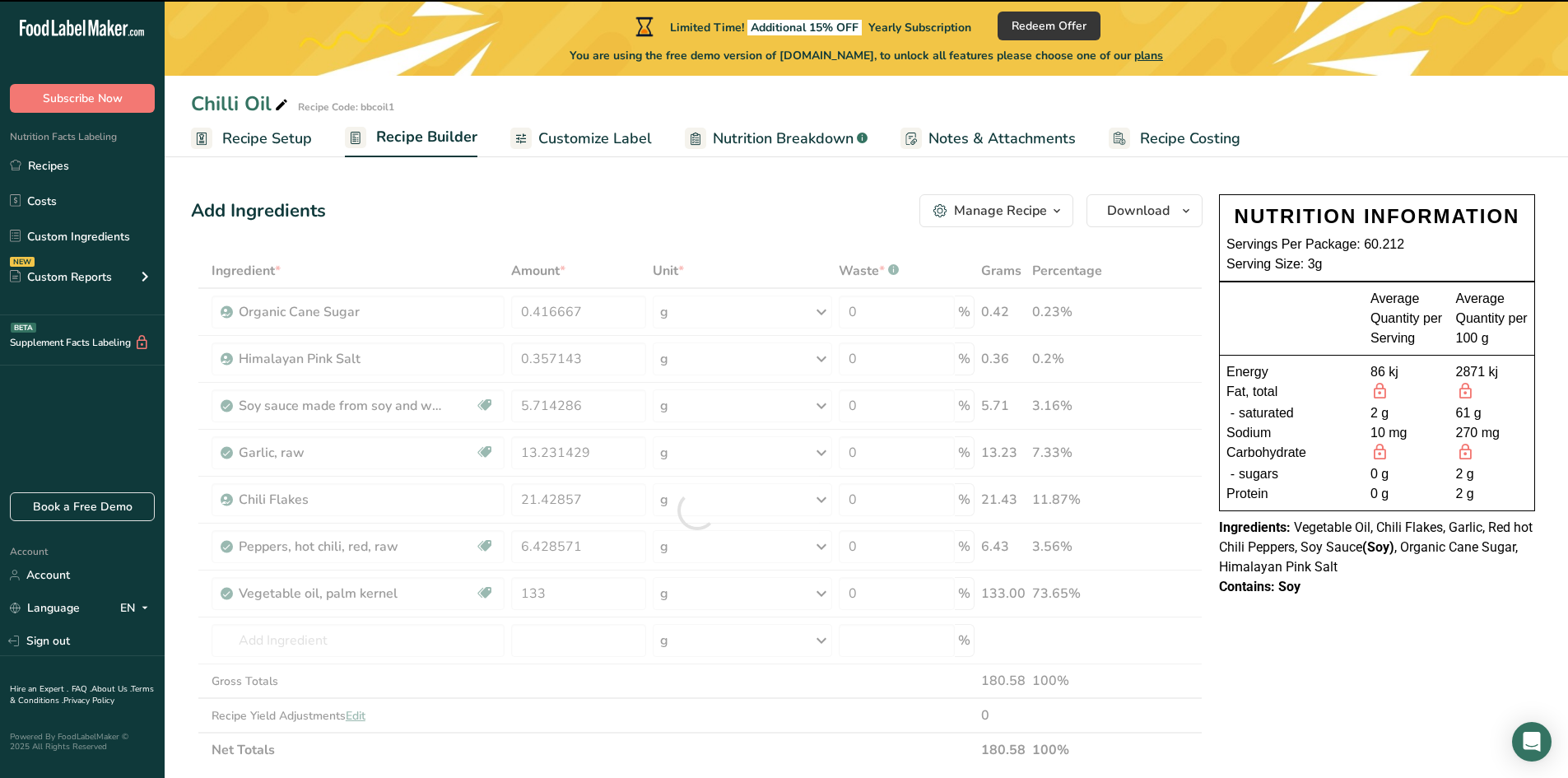
click at [588, 403] on div at bounding box center [696, 509] width 1011 height 513
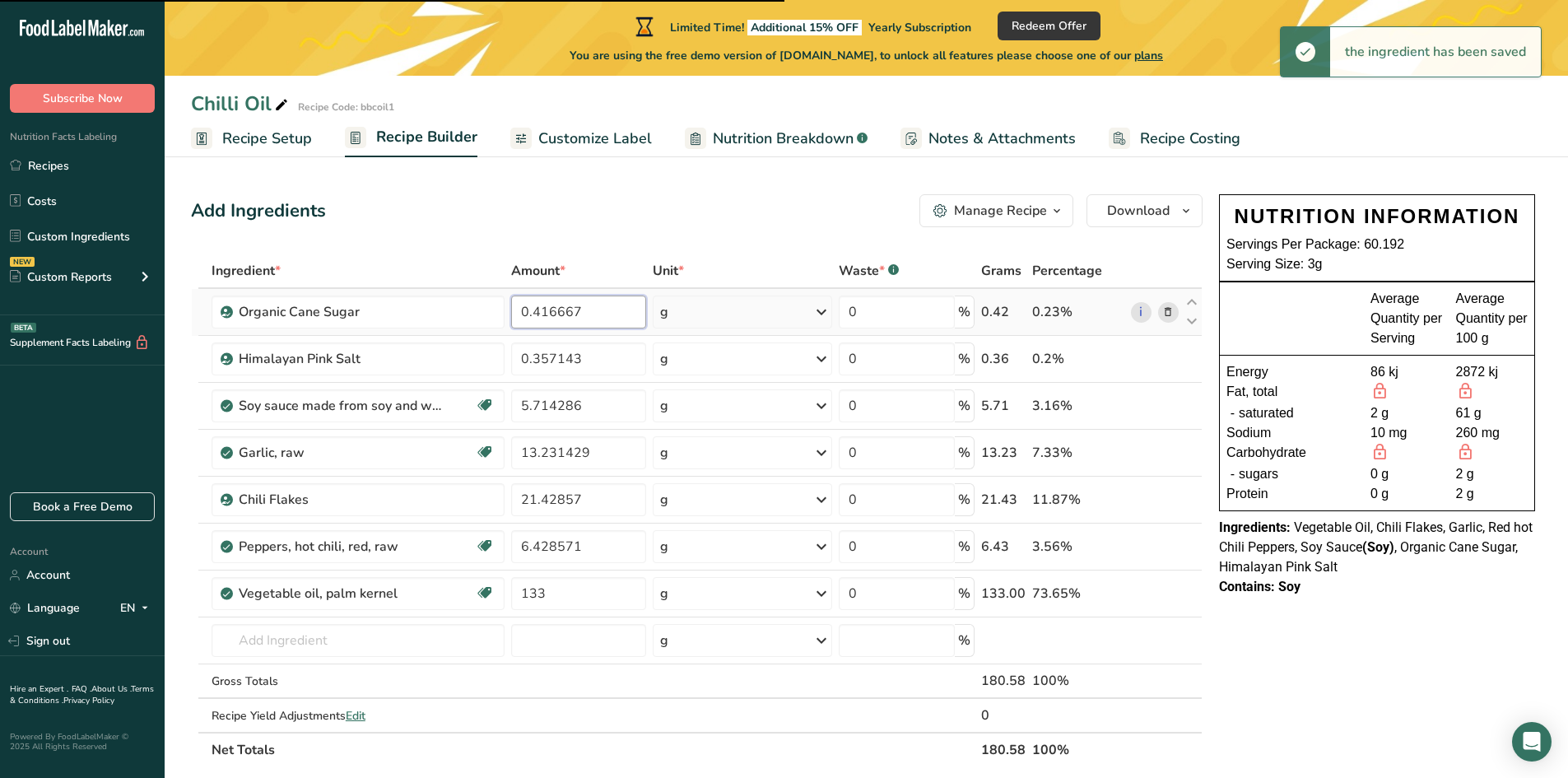
click at [594, 309] on input "0.416667" at bounding box center [579, 311] width 136 height 33
click at [591, 309] on input "0.416667" at bounding box center [579, 311] width 136 height 33
drag, startPoint x: 591, startPoint y: 309, endPoint x: 503, endPoint y: 308, distance: 88.0
click at [503, 308] on tr "Organic Cane Sugar 0.416667 g Weight Units g kg mg See more Volume Units l Volu…" at bounding box center [697, 312] width 1010 height 47
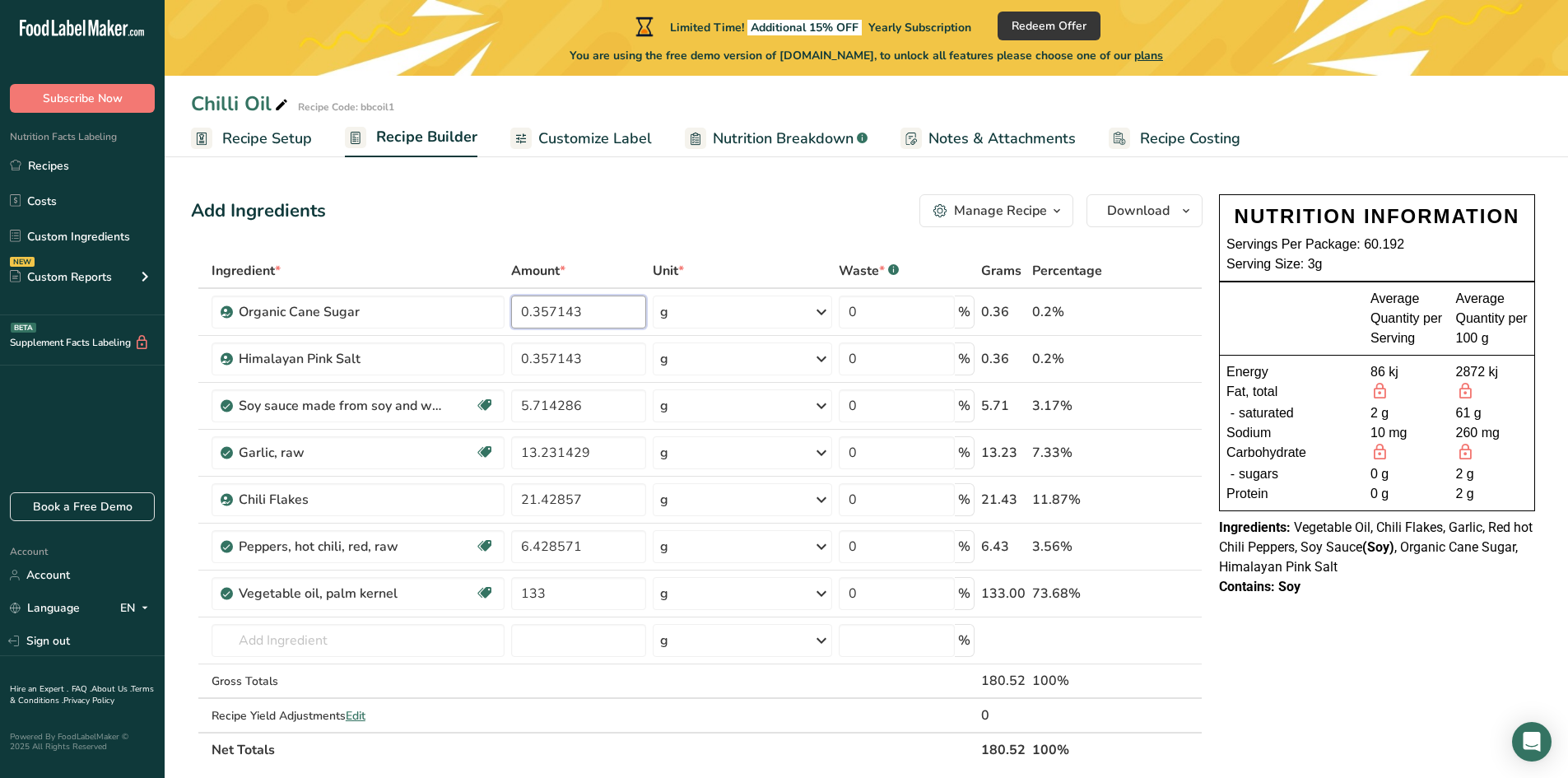
type input "0.357143"
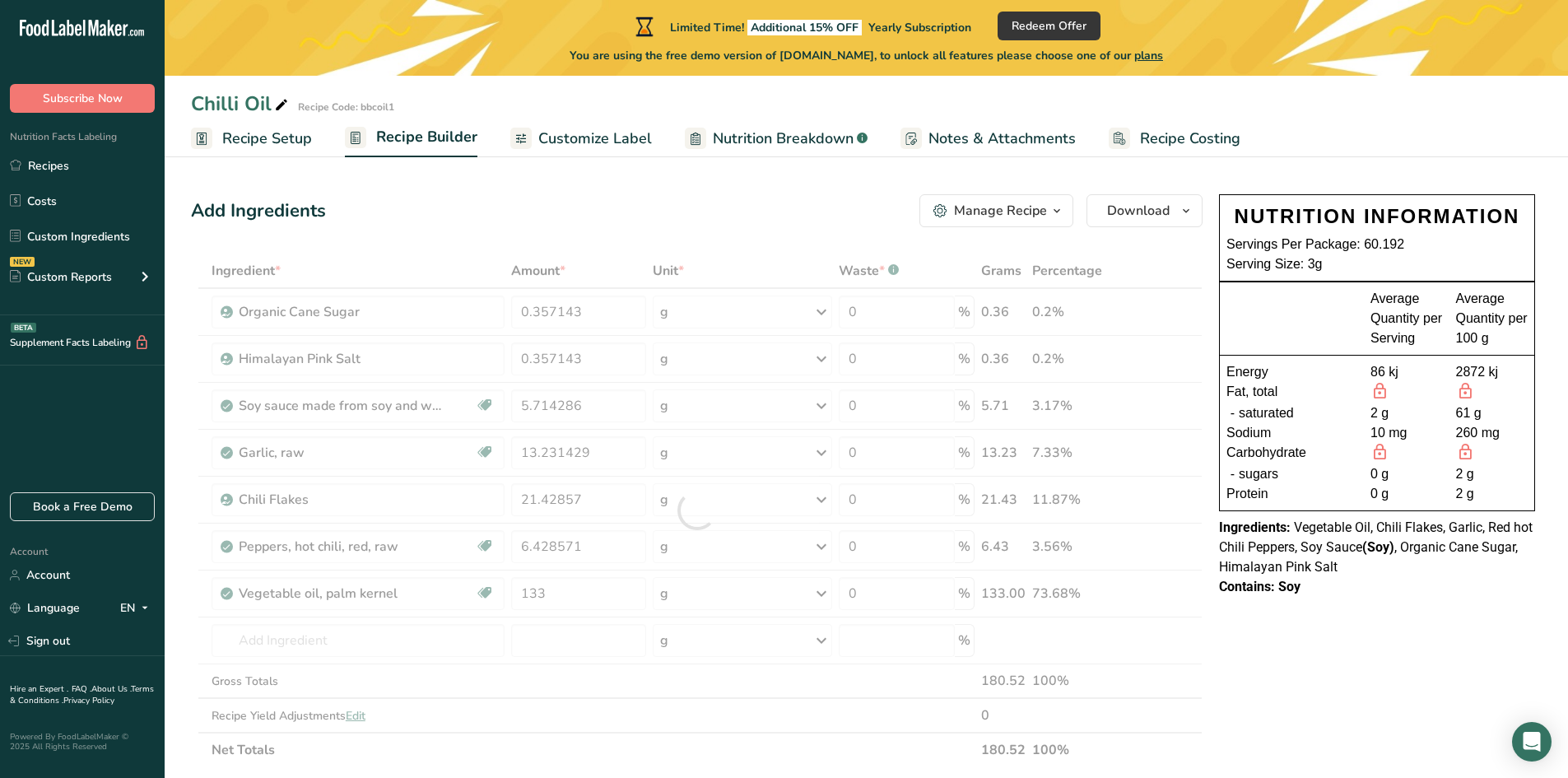
click at [602, 250] on div "Add Ingredients Manage Recipe Delete Recipe Duplicate Recipe Scale Recipe Save …" at bounding box center [702, 710] width 1021 height 1044
